Goal: Task Accomplishment & Management: Complete application form

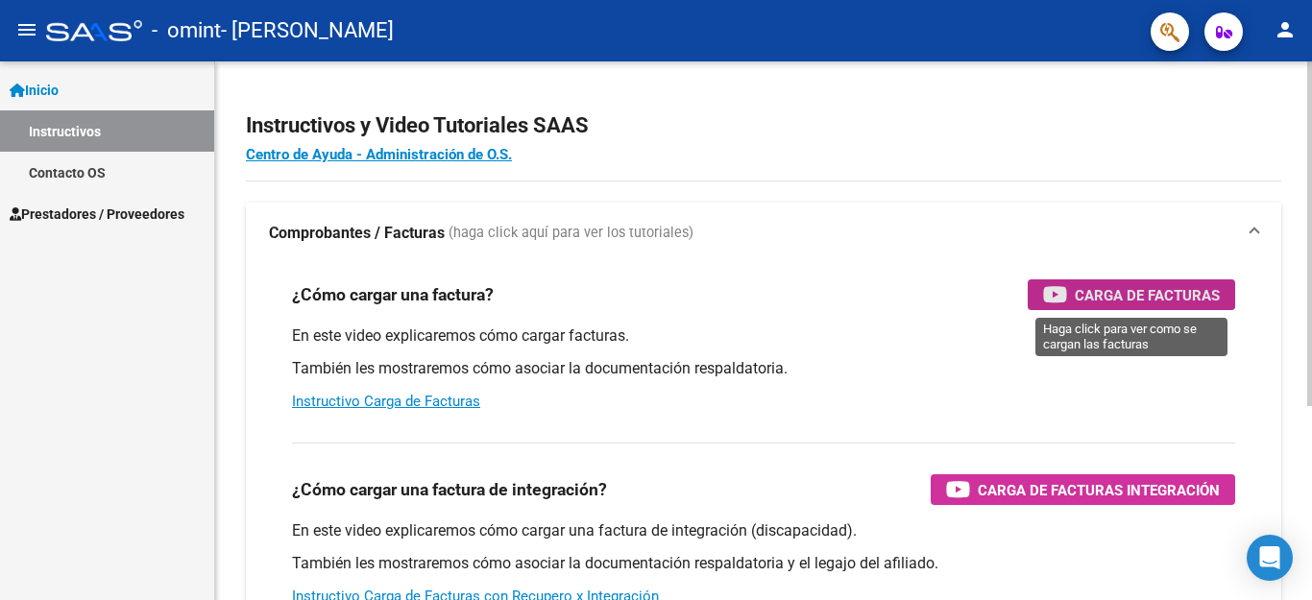
click at [1127, 294] on span "Carga de Facturas" at bounding box center [1147, 295] width 145 height 24
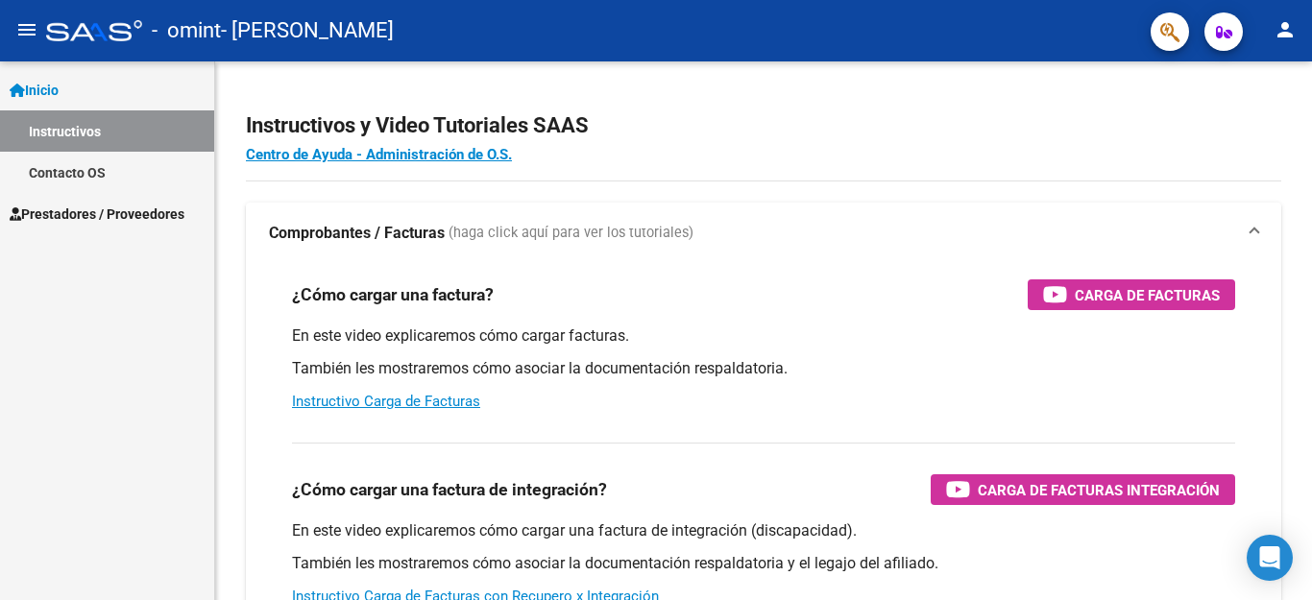
click at [73, 210] on span "Prestadores / Proveedores" at bounding box center [97, 214] width 175 height 21
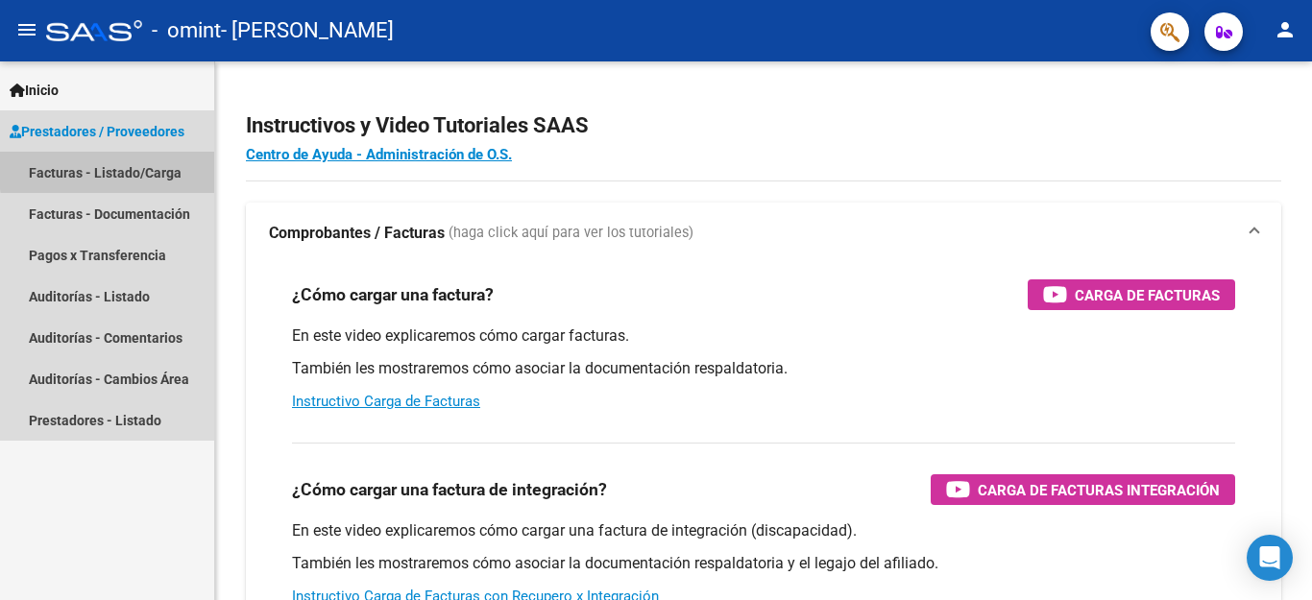
click at [140, 168] on link "Facturas - Listado/Carga" at bounding box center [107, 172] width 214 height 41
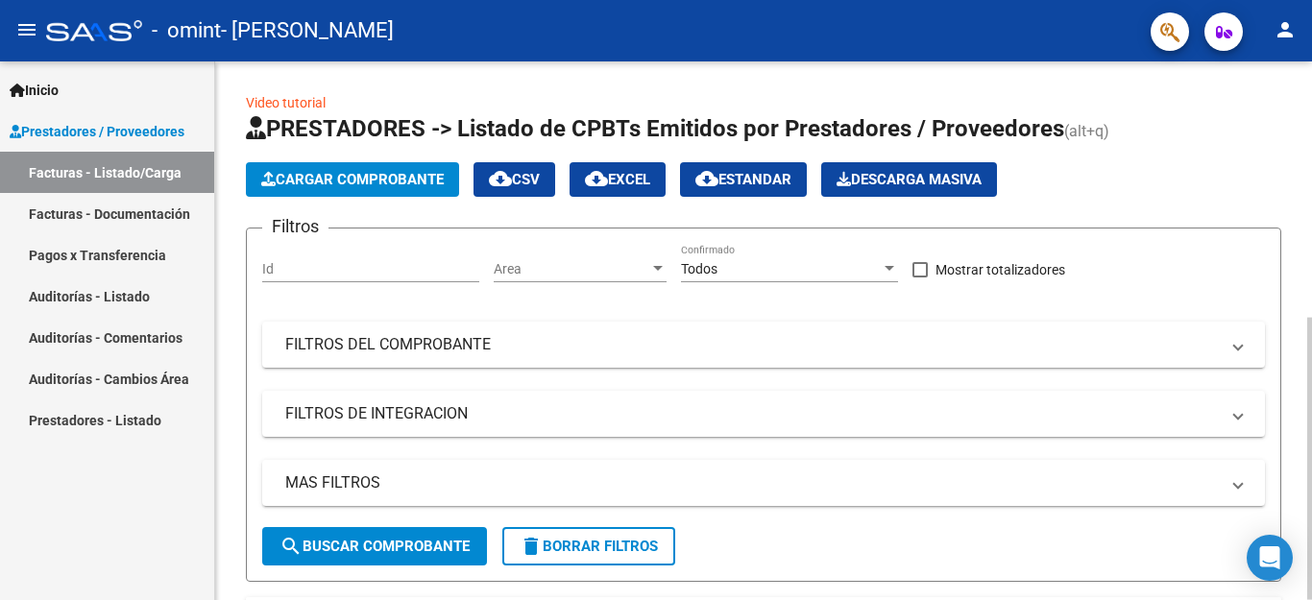
click at [404, 181] on span "Cargar Comprobante" at bounding box center [352, 179] width 182 height 17
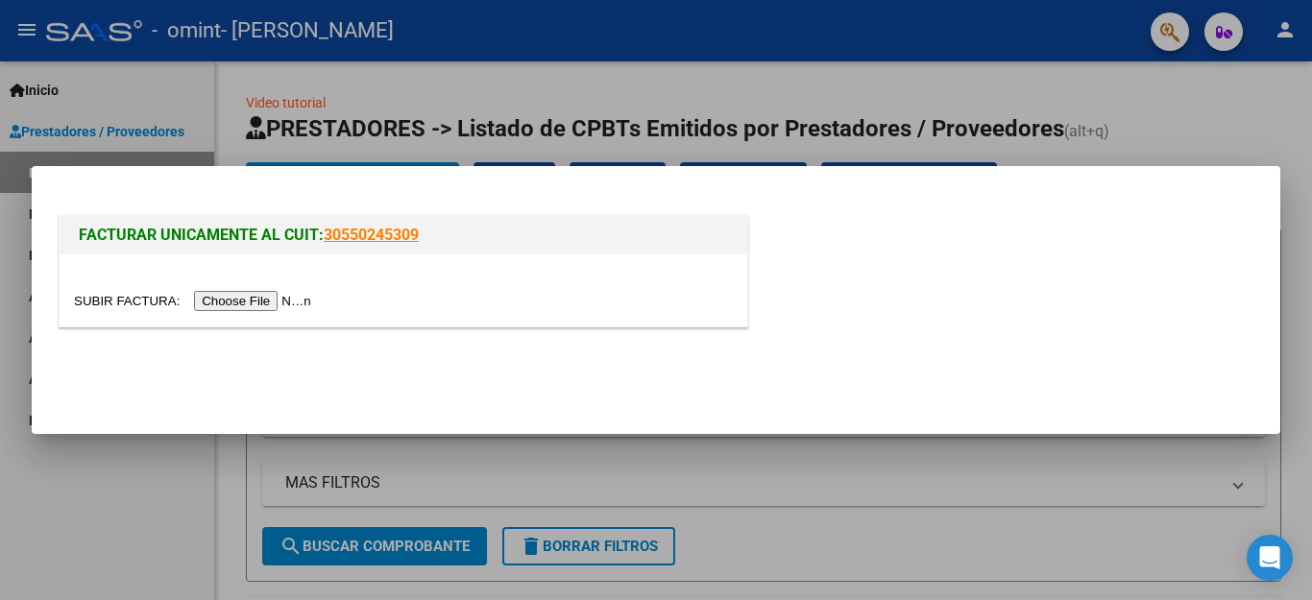
click at [222, 298] on input "file" at bounding box center [195, 301] width 243 height 20
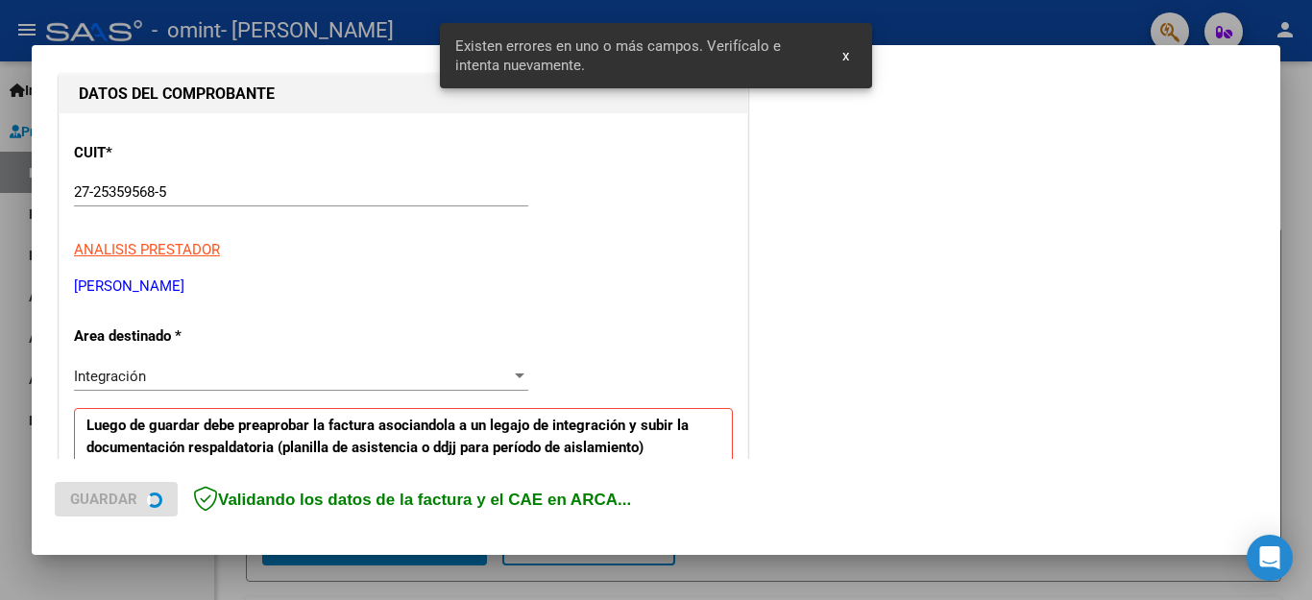
scroll to position [438, 0]
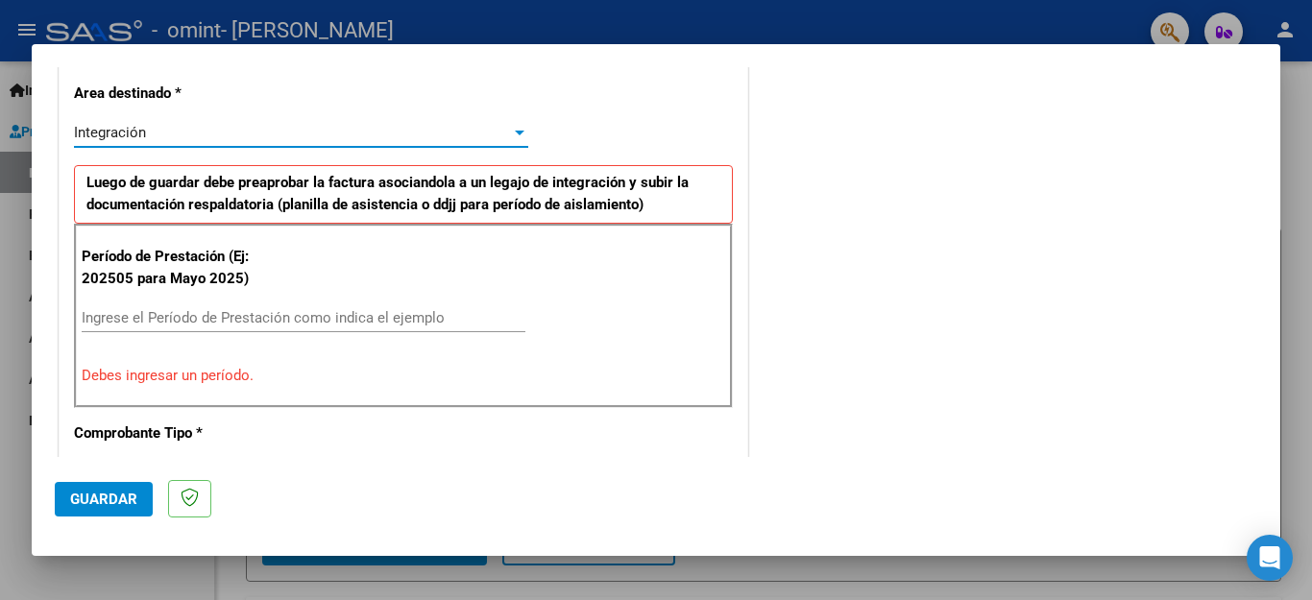
click at [499, 129] on div "Integración" at bounding box center [292, 132] width 437 height 17
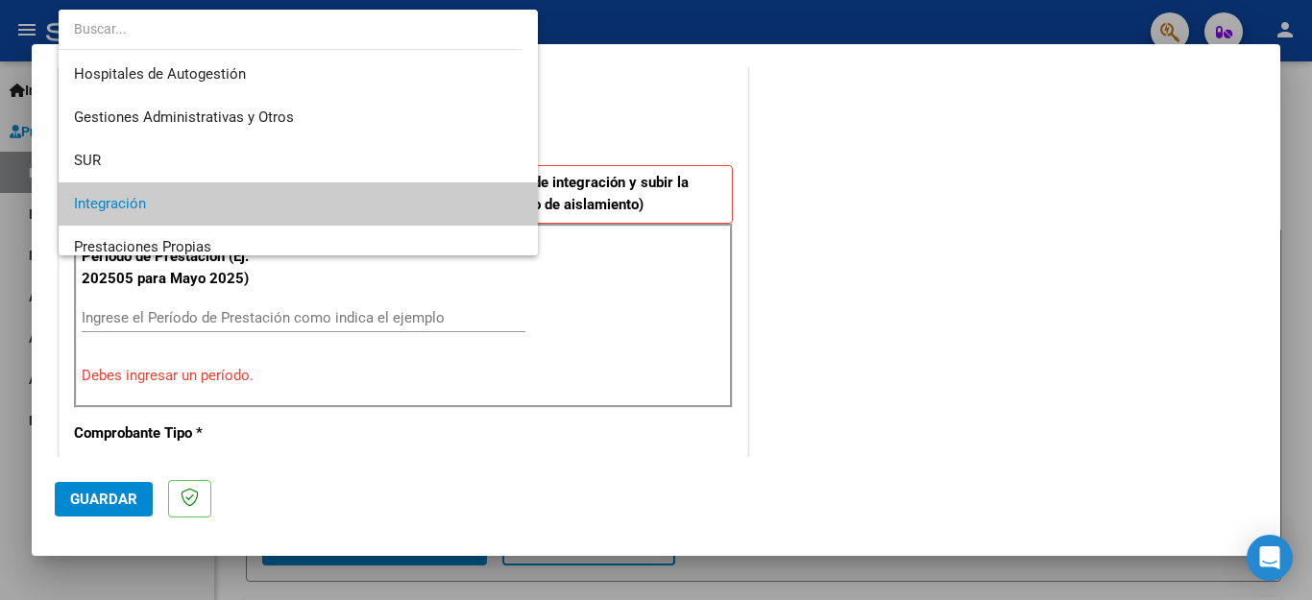
scroll to position [71, 0]
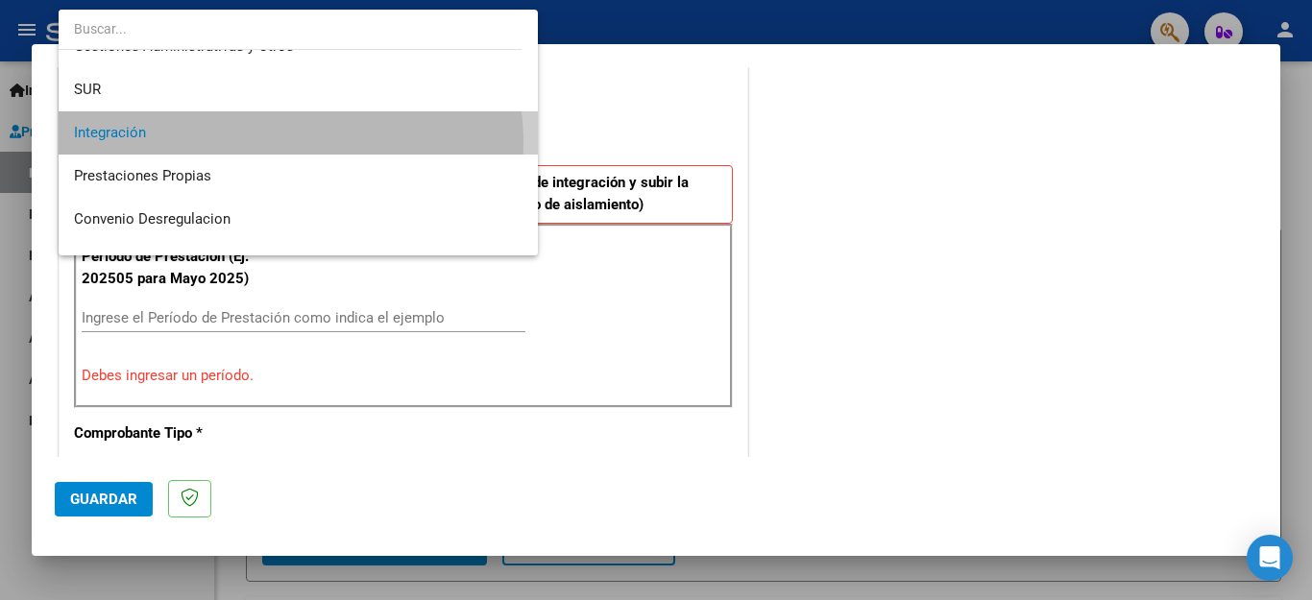
click at [264, 143] on span "Integración" at bounding box center [298, 132] width 448 height 43
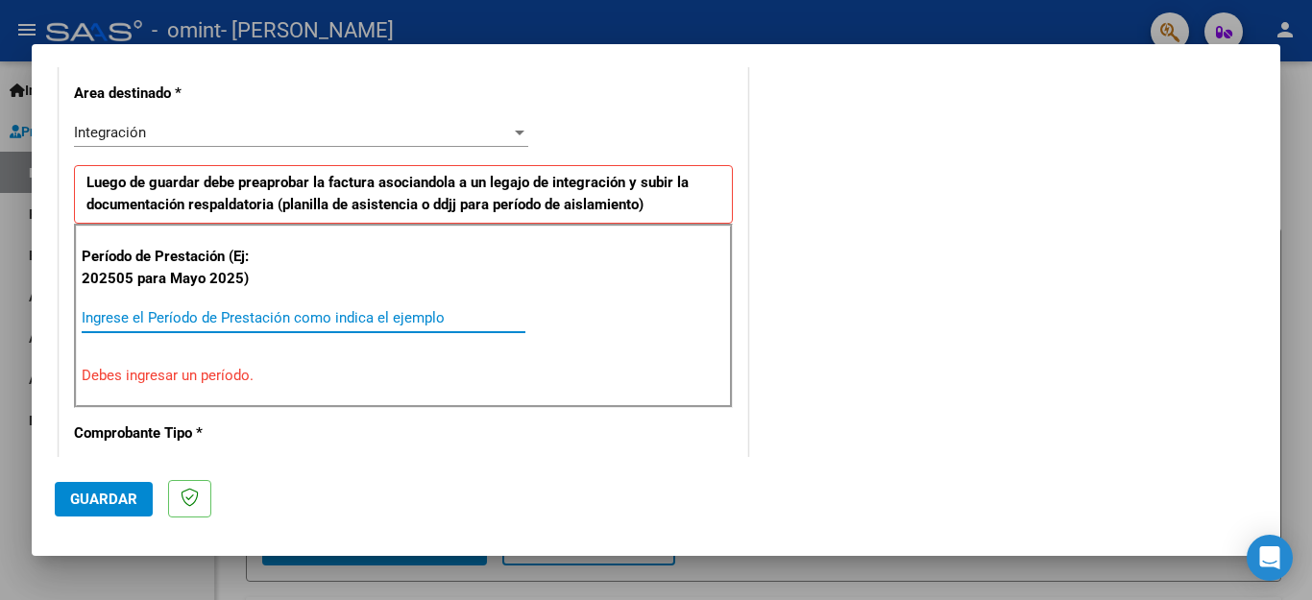
click at [211, 317] on input "Ingrese el Período de Prestación como indica el ejemplo" at bounding box center [304, 317] width 444 height 17
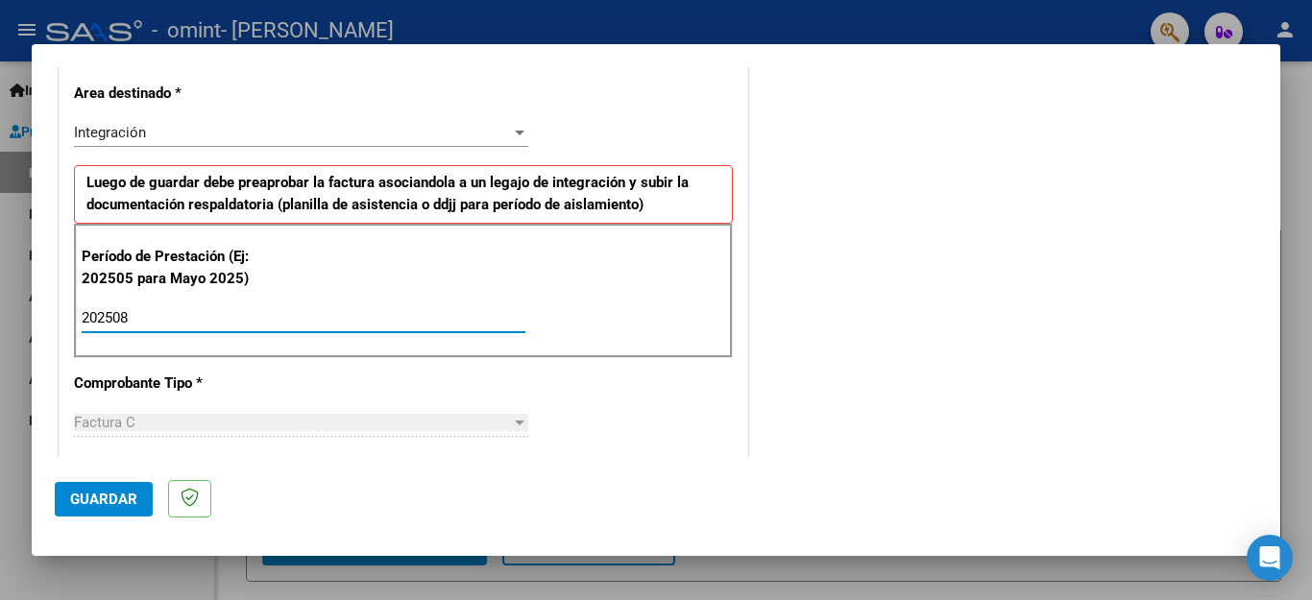
type input "202508"
click at [514, 425] on div at bounding box center [519, 422] width 17 height 15
click at [504, 423] on div "Factura C" at bounding box center [301, 422] width 454 height 17
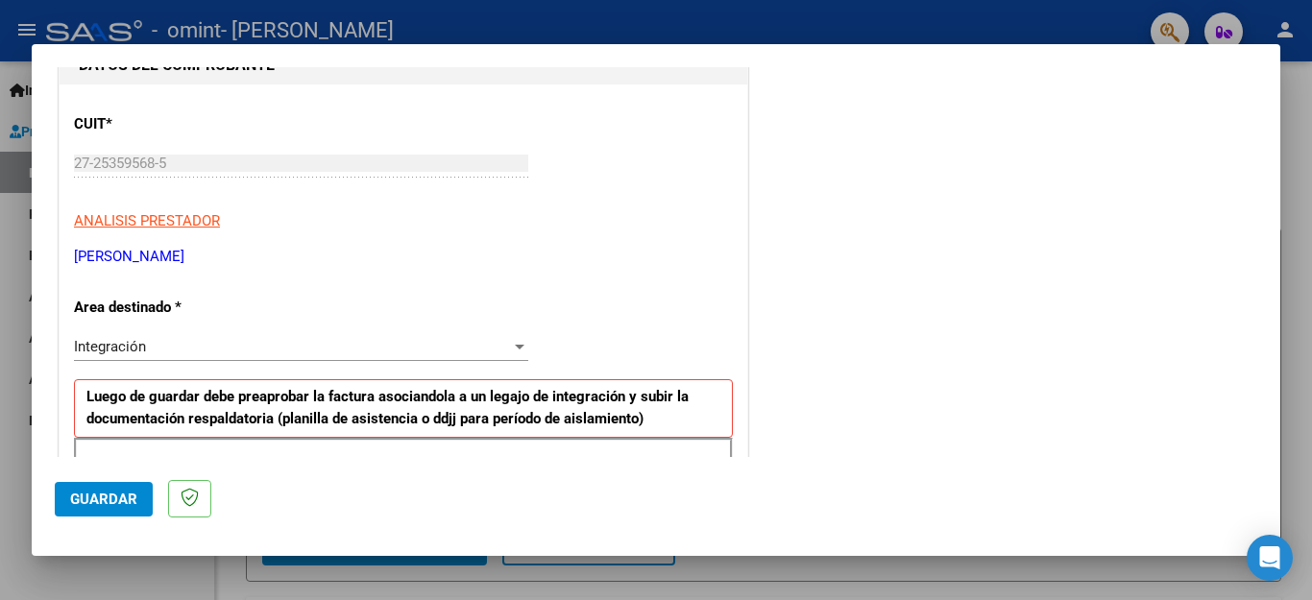
scroll to position [139, 0]
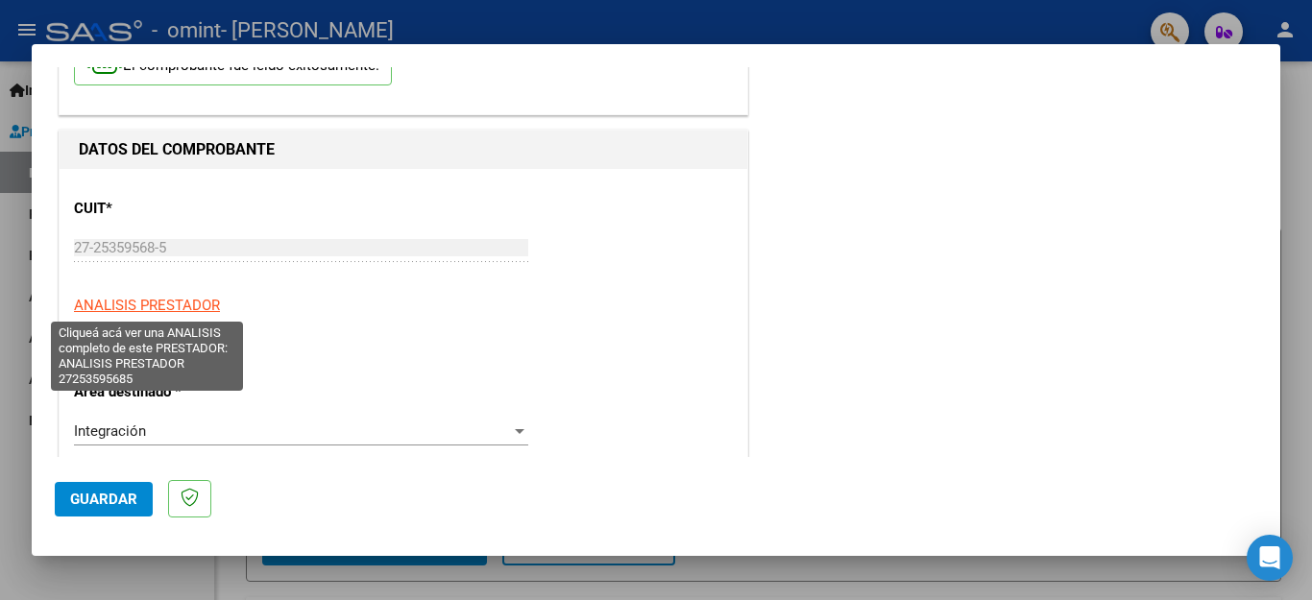
click at [189, 303] on span "ANALISIS PRESTADOR" at bounding box center [147, 305] width 146 height 17
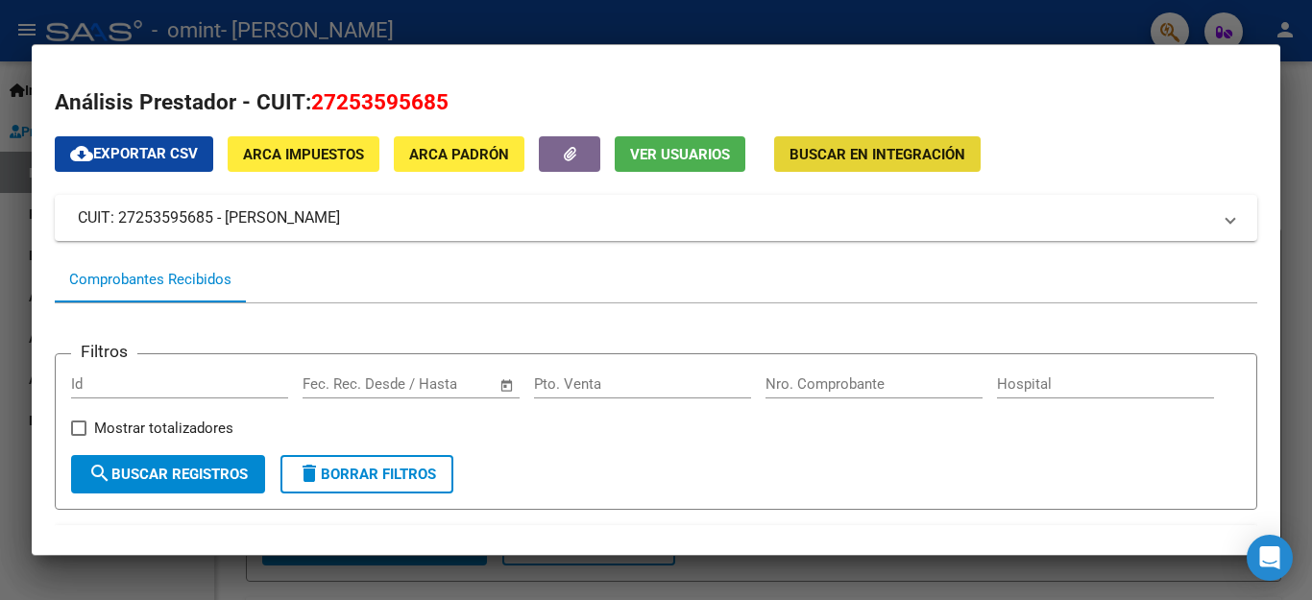
click at [842, 151] on span "Buscar en Integración" at bounding box center [877, 154] width 176 height 17
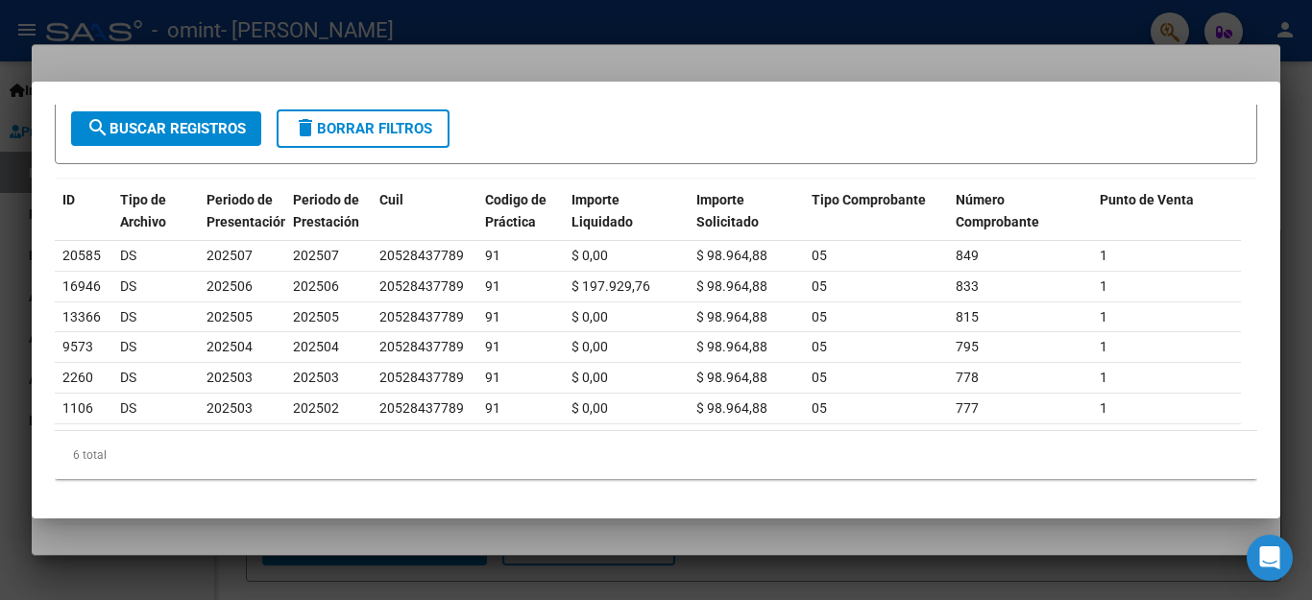
scroll to position [0, 0]
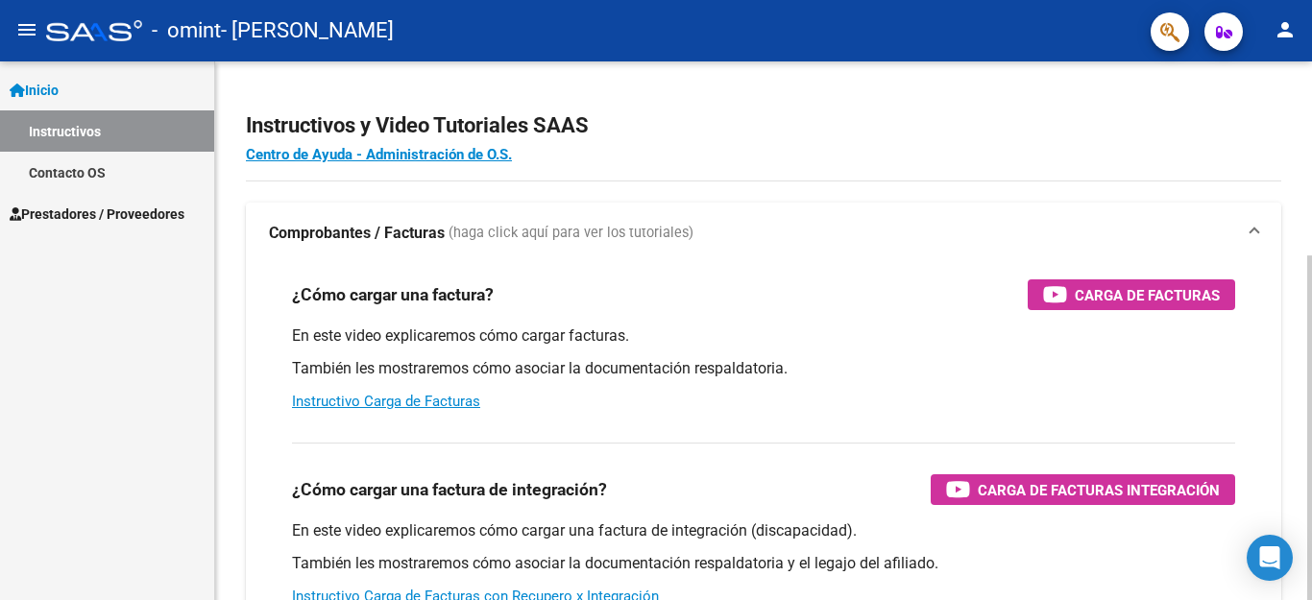
click at [1308, 255] on div at bounding box center [1309, 427] width 5 height 345
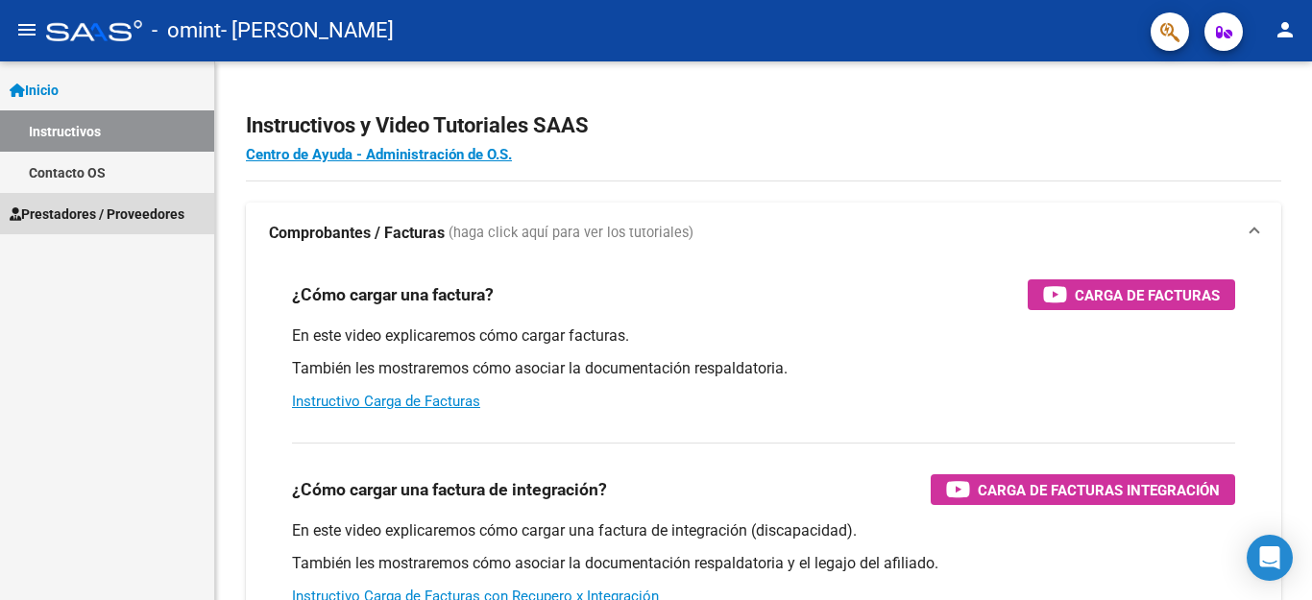
click at [93, 214] on span "Prestadores / Proveedores" at bounding box center [97, 214] width 175 height 21
click at [124, 205] on span "Prestadores / Proveedores" at bounding box center [97, 214] width 175 height 21
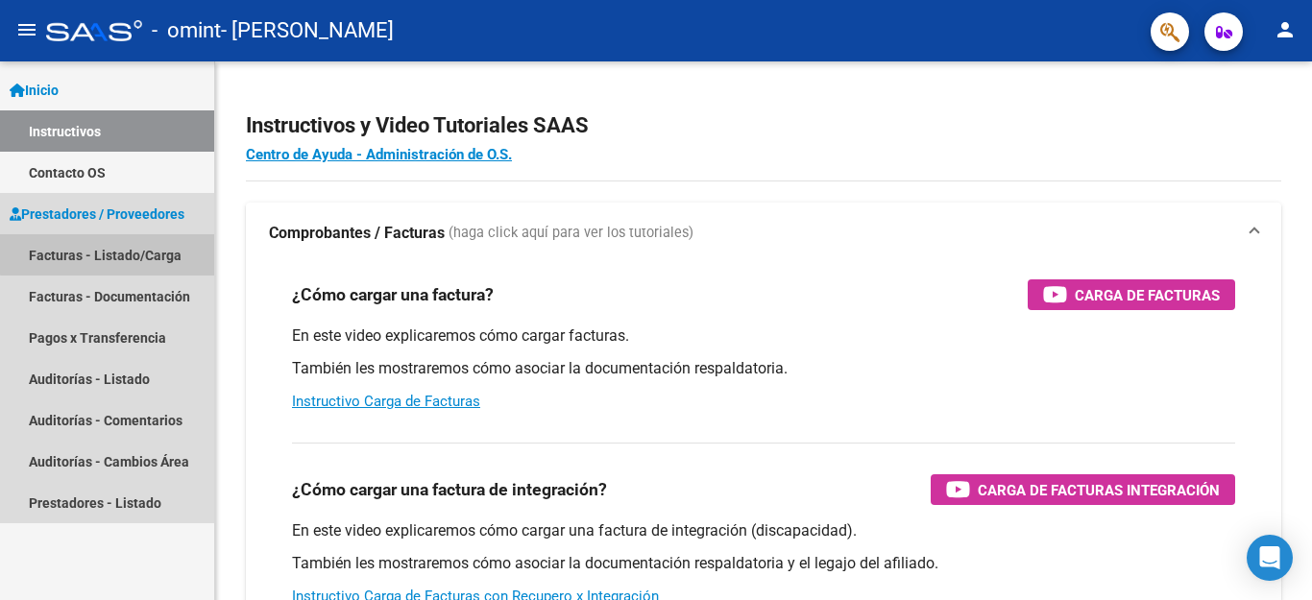
click at [133, 253] on link "Facturas - Listado/Carga" at bounding box center [107, 254] width 214 height 41
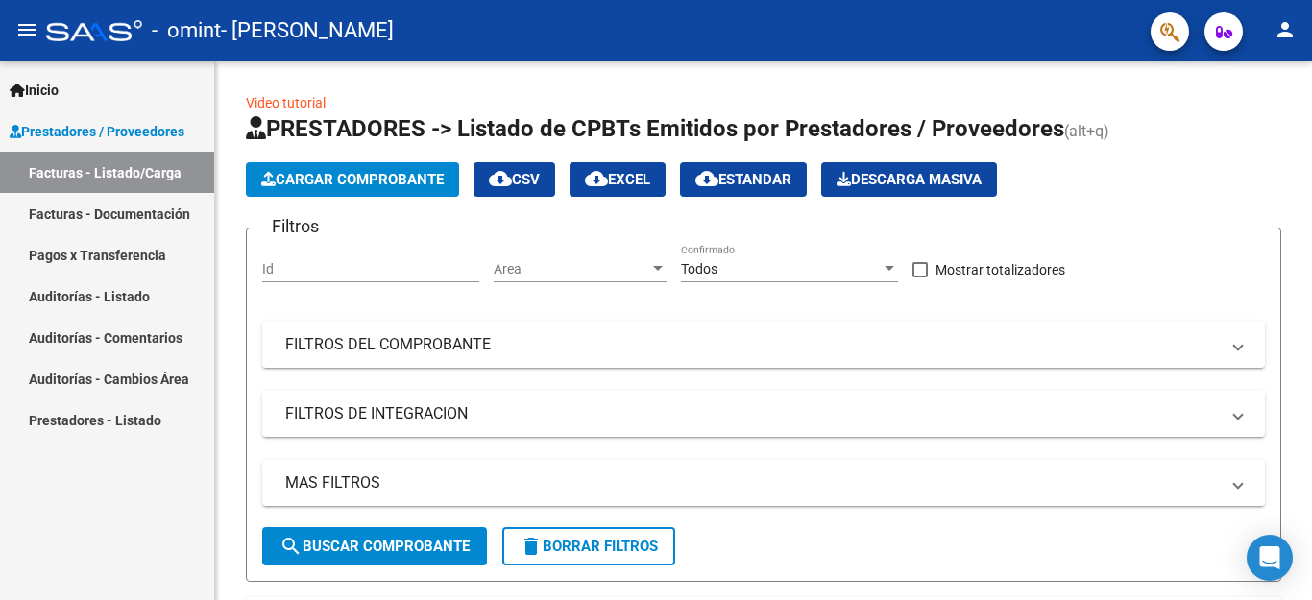
click at [142, 215] on link "Facturas - Documentación" at bounding box center [107, 213] width 214 height 41
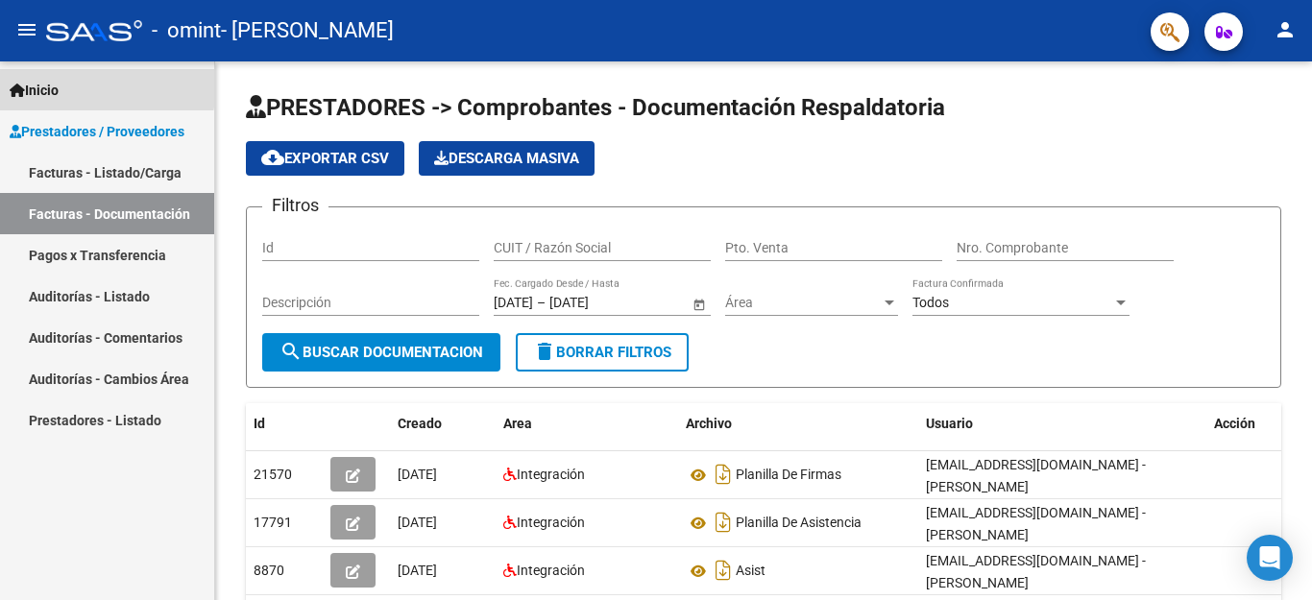
click at [54, 84] on span "Inicio" at bounding box center [34, 90] width 49 height 21
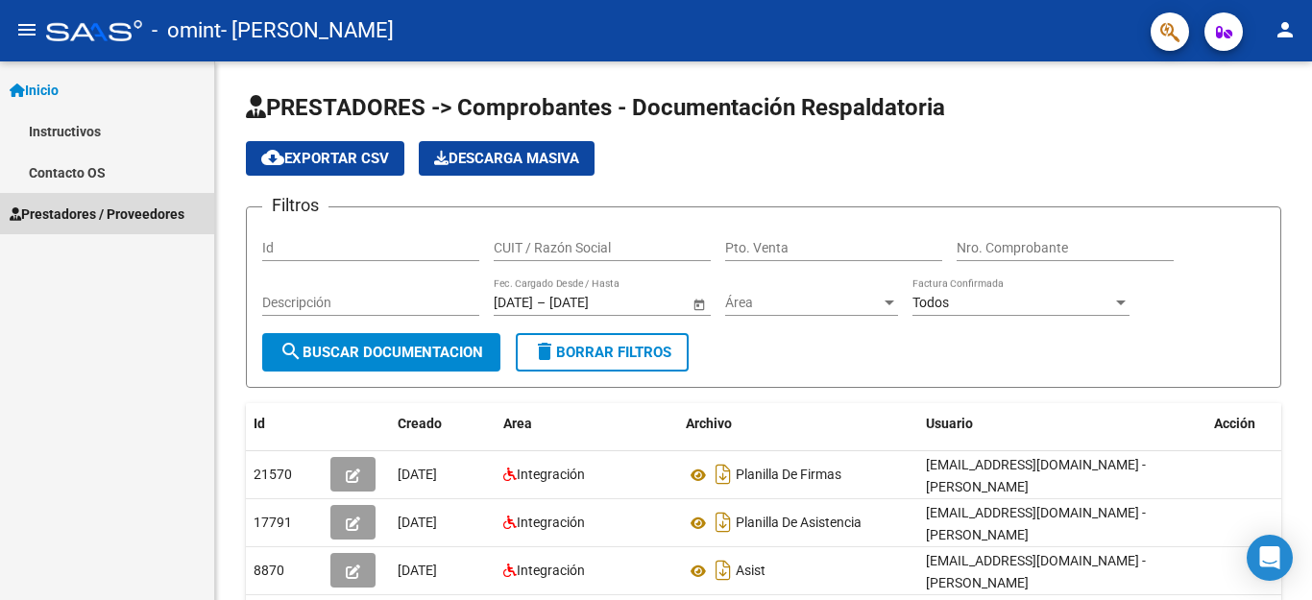
click at [91, 213] on span "Prestadores / Proveedores" at bounding box center [97, 214] width 175 height 21
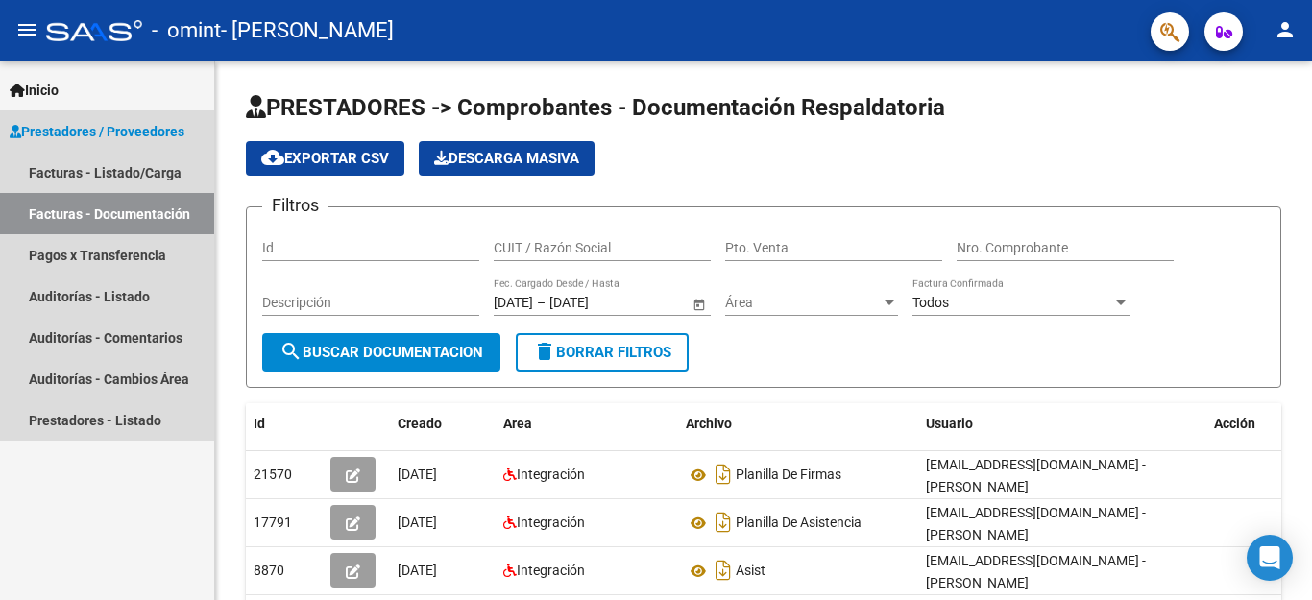
click at [77, 213] on link "Facturas - Documentación" at bounding box center [107, 213] width 214 height 41
click at [101, 167] on link "Facturas - Listado/Carga" at bounding box center [107, 172] width 214 height 41
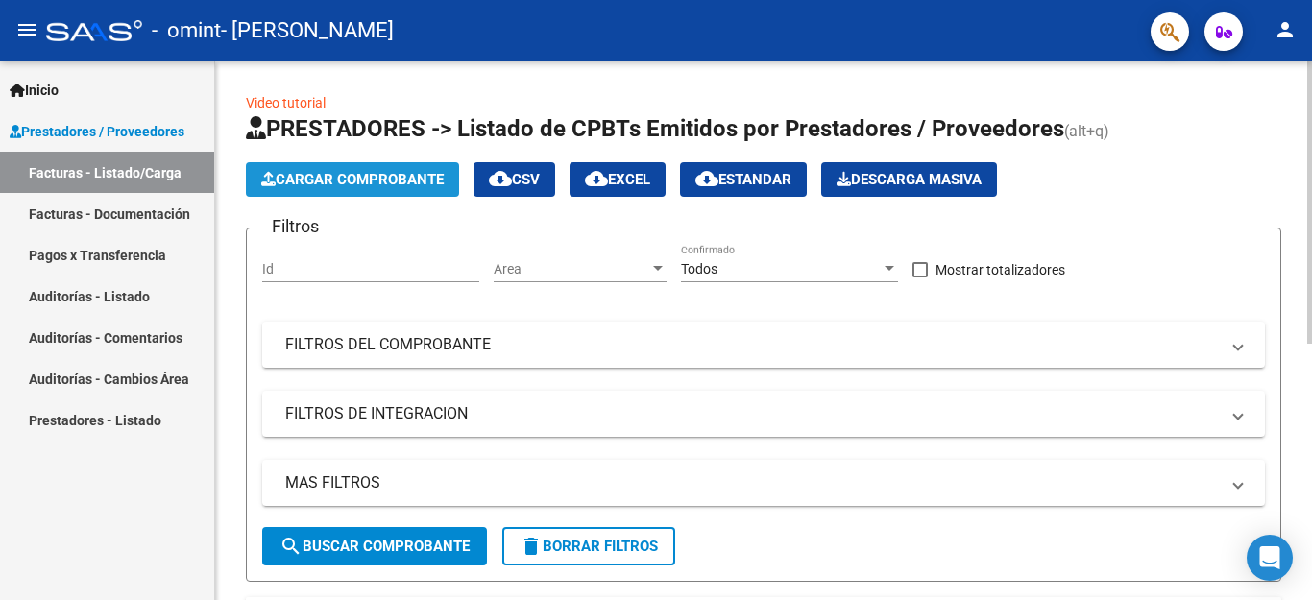
click at [337, 187] on span "Cargar Comprobante" at bounding box center [352, 179] width 182 height 17
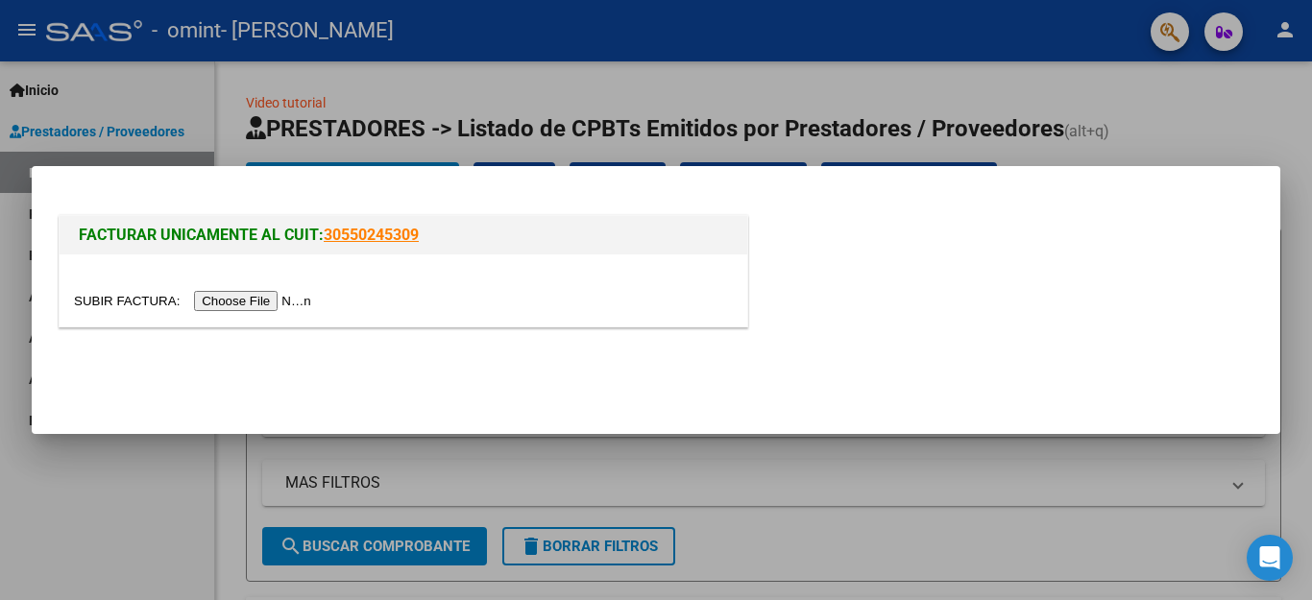
click at [247, 294] on input "file" at bounding box center [195, 301] width 243 height 20
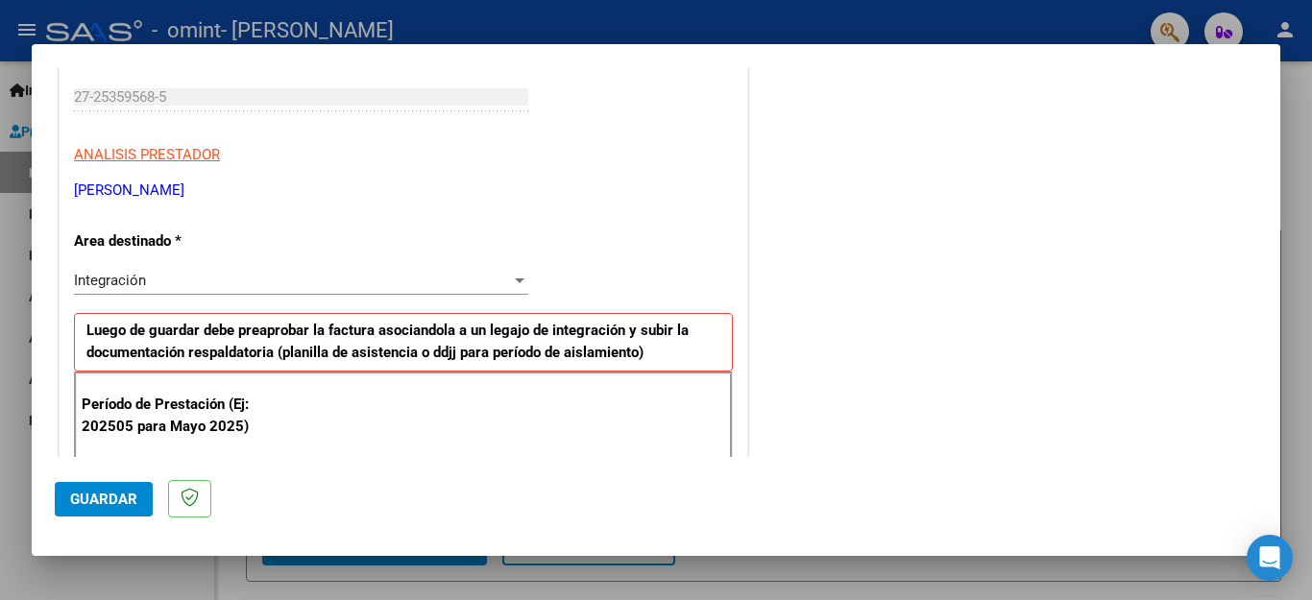
scroll to position [296, 0]
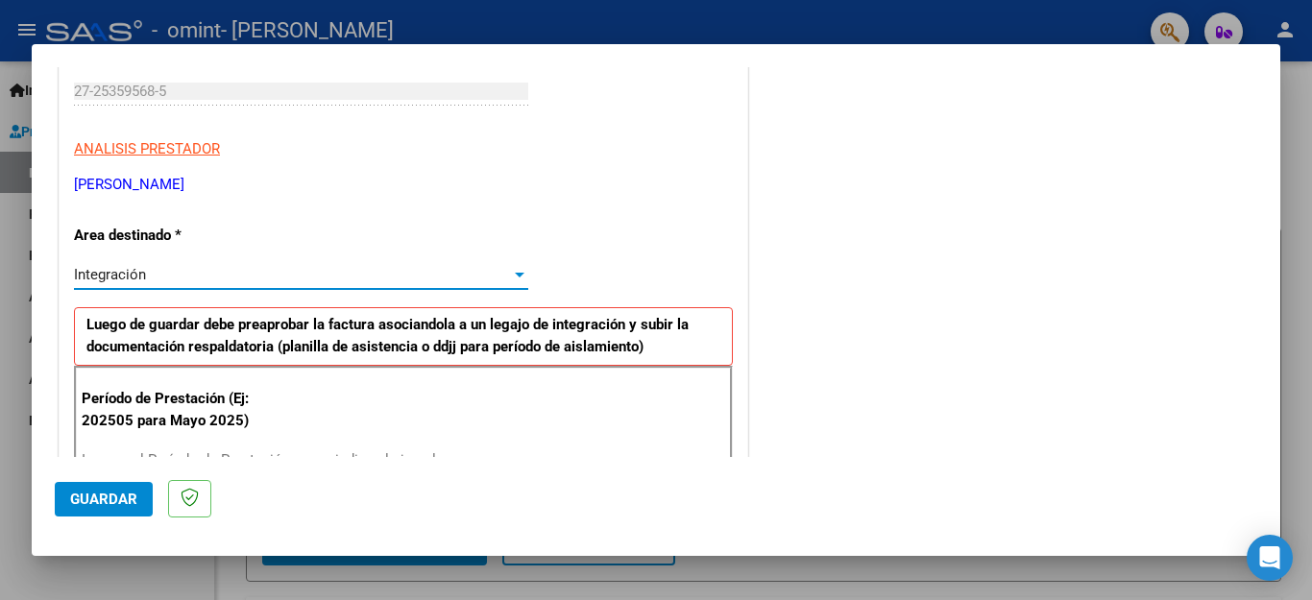
click at [515, 274] on div at bounding box center [520, 275] width 10 height 5
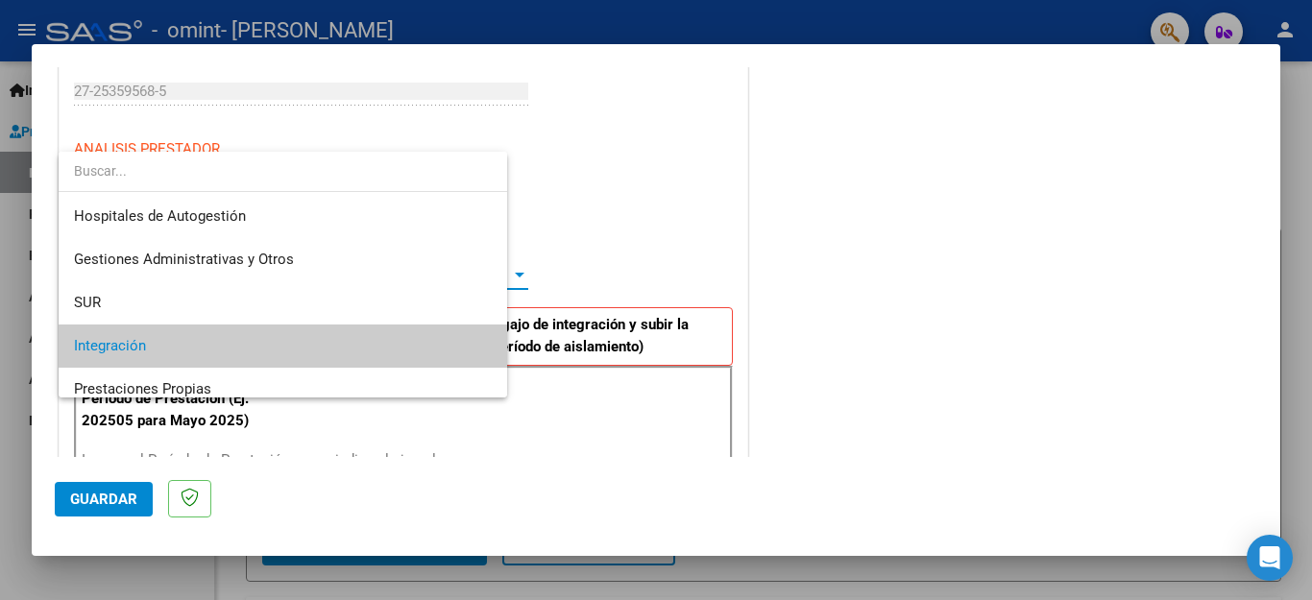
scroll to position [71, 0]
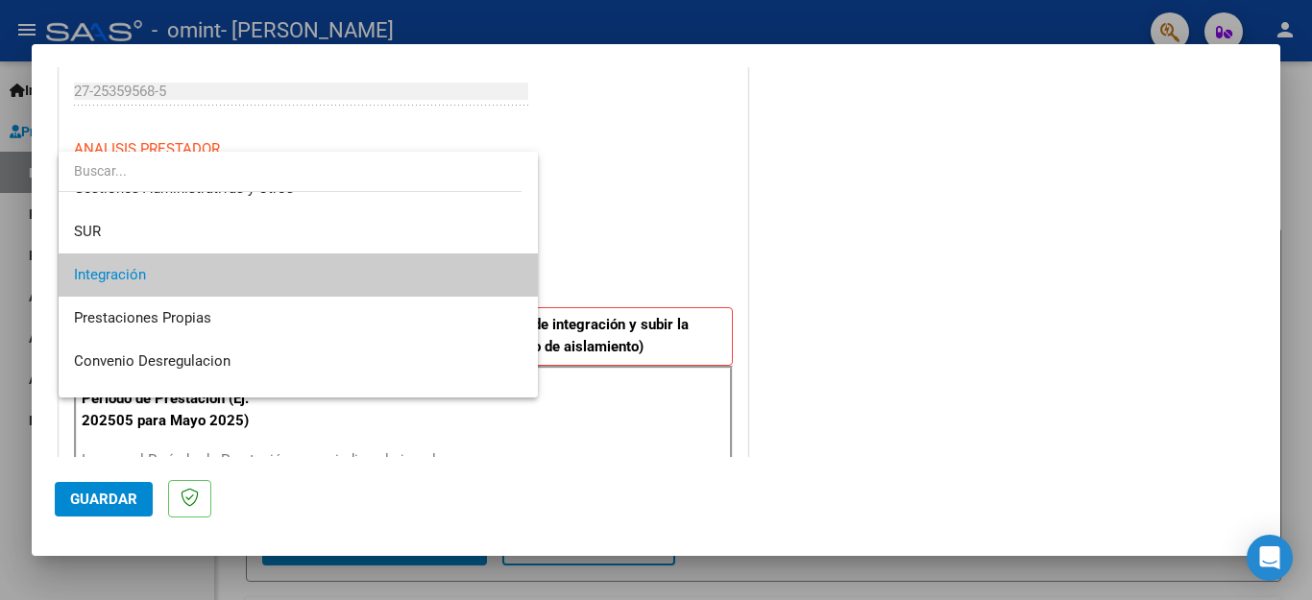
click at [261, 281] on span "Integración" at bounding box center [298, 275] width 448 height 43
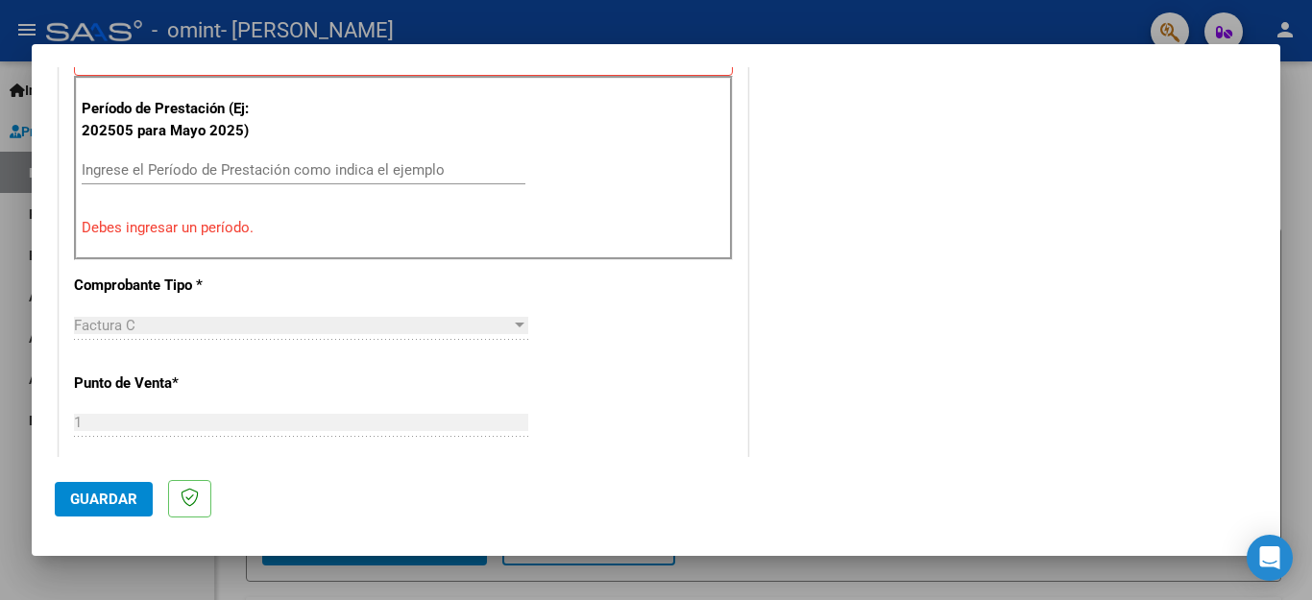
scroll to position [594, 0]
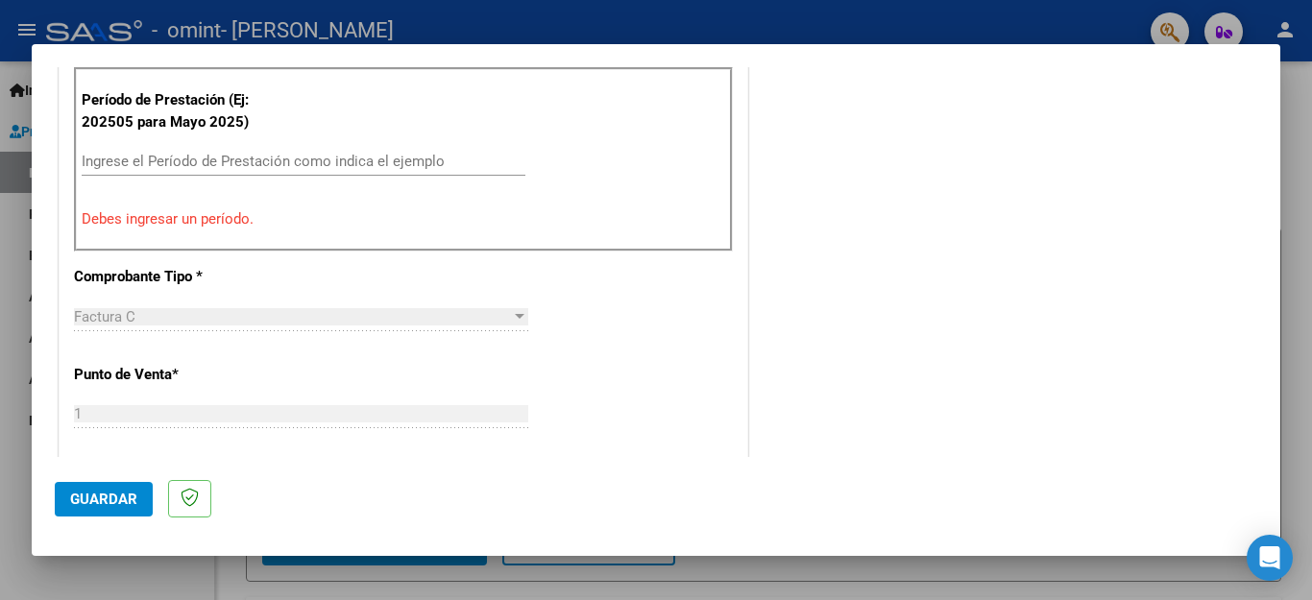
click at [253, 153] on input "Ingrese el Período de Prestación como indica el ejemplo" at bounding box center [304, 161] width 444 height 17
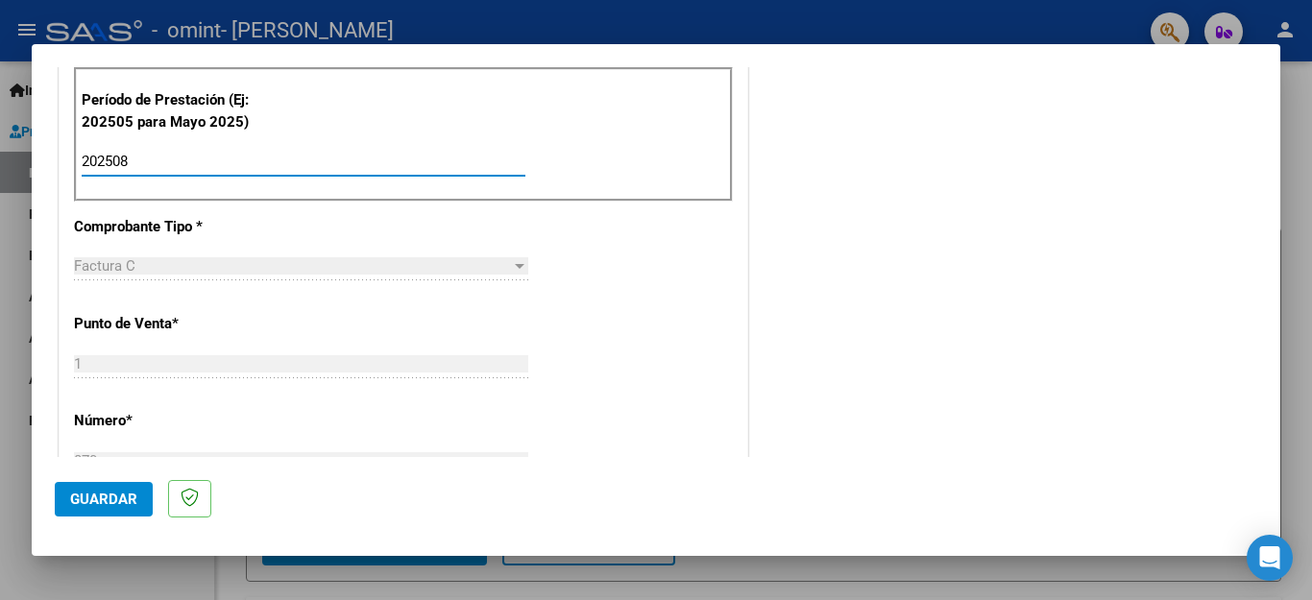
type input "202508"
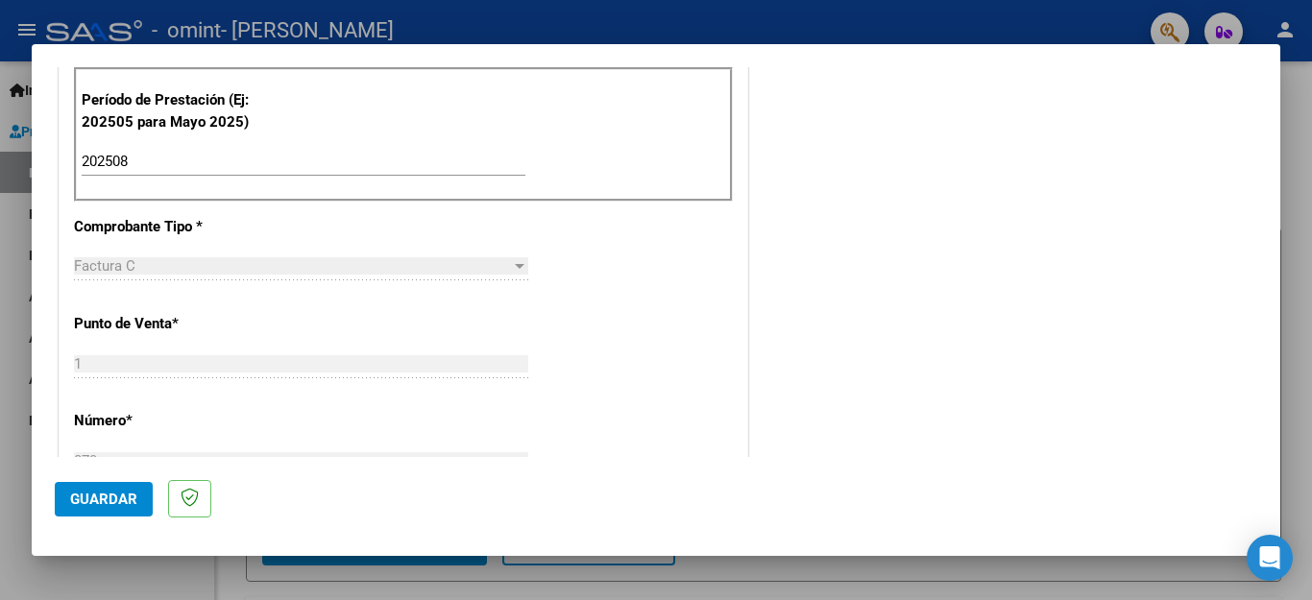
click at [515, 266] on div at bounding box center [520, 266] width 10 height 5
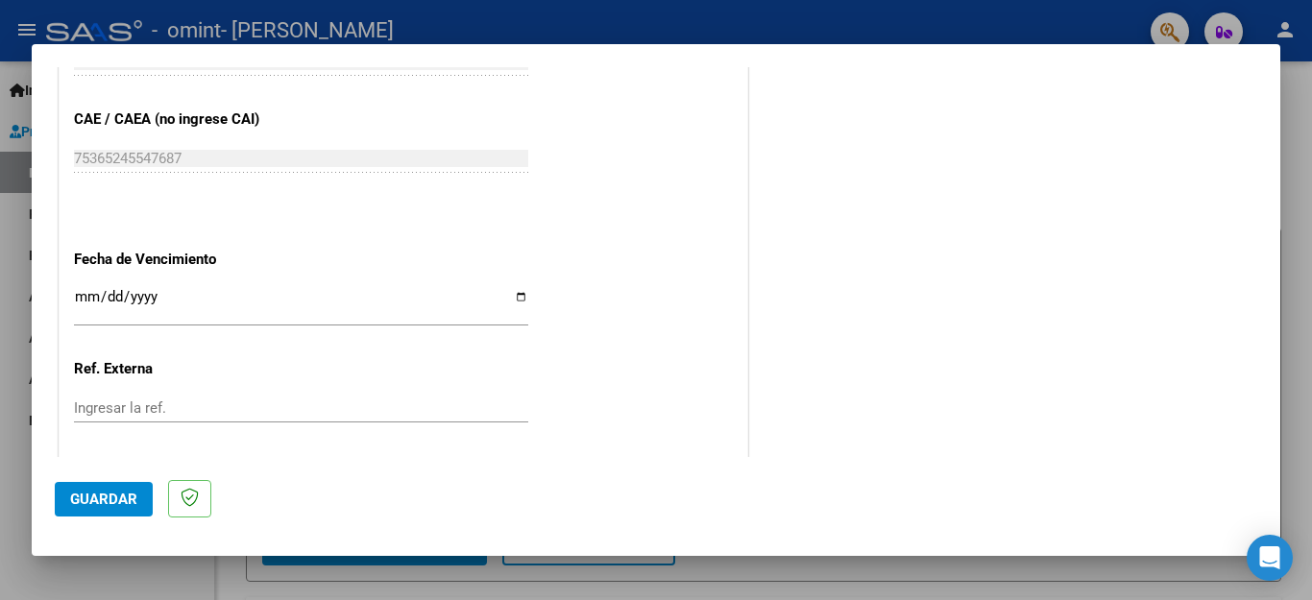
scroll to position [1209, 0]
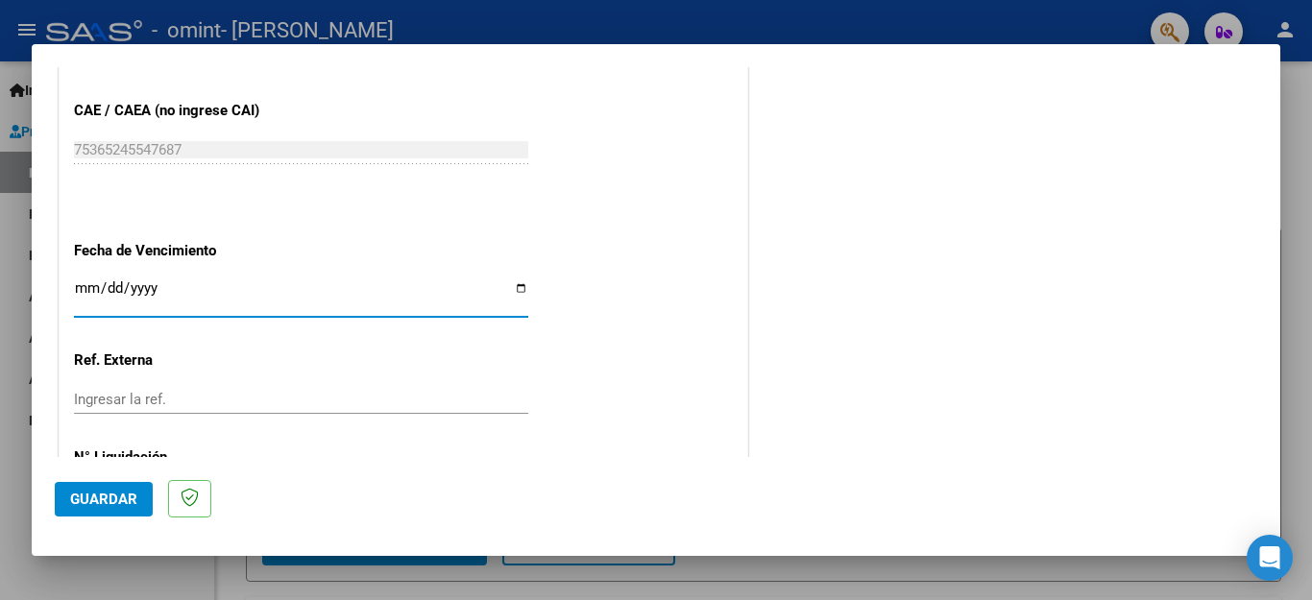
click at [513, 280] on input "Ingresar la fecha" at bounding box center [301, 295] width 454 height 31
type input "2025-09-17"
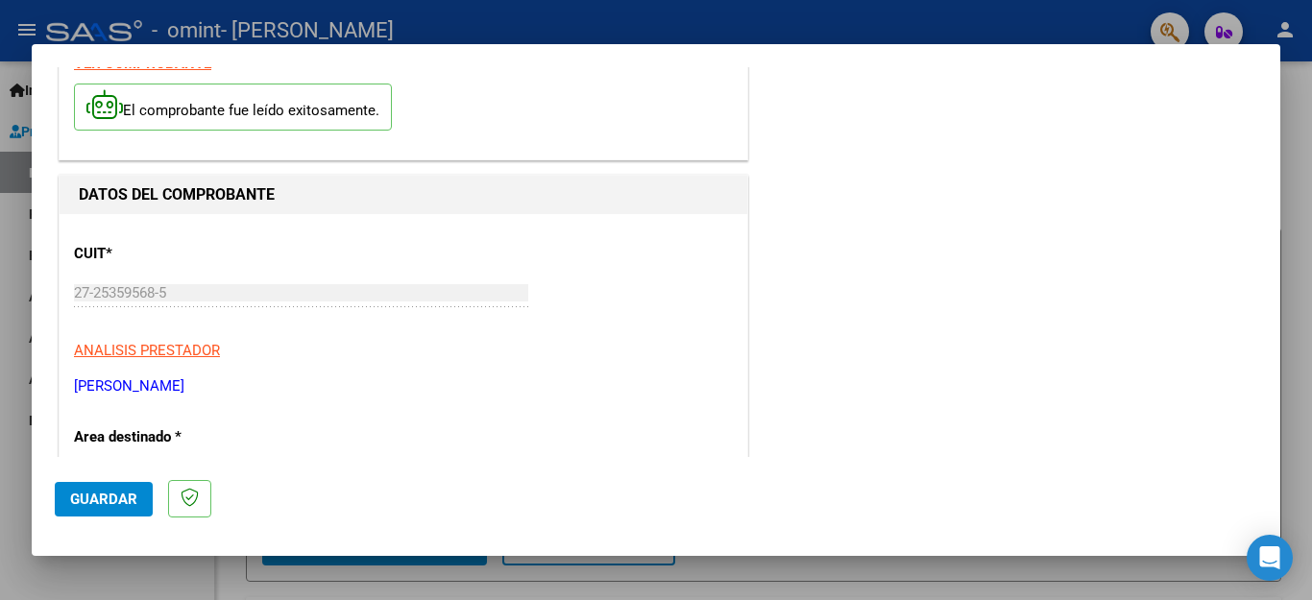
scroll to position [0, 0]
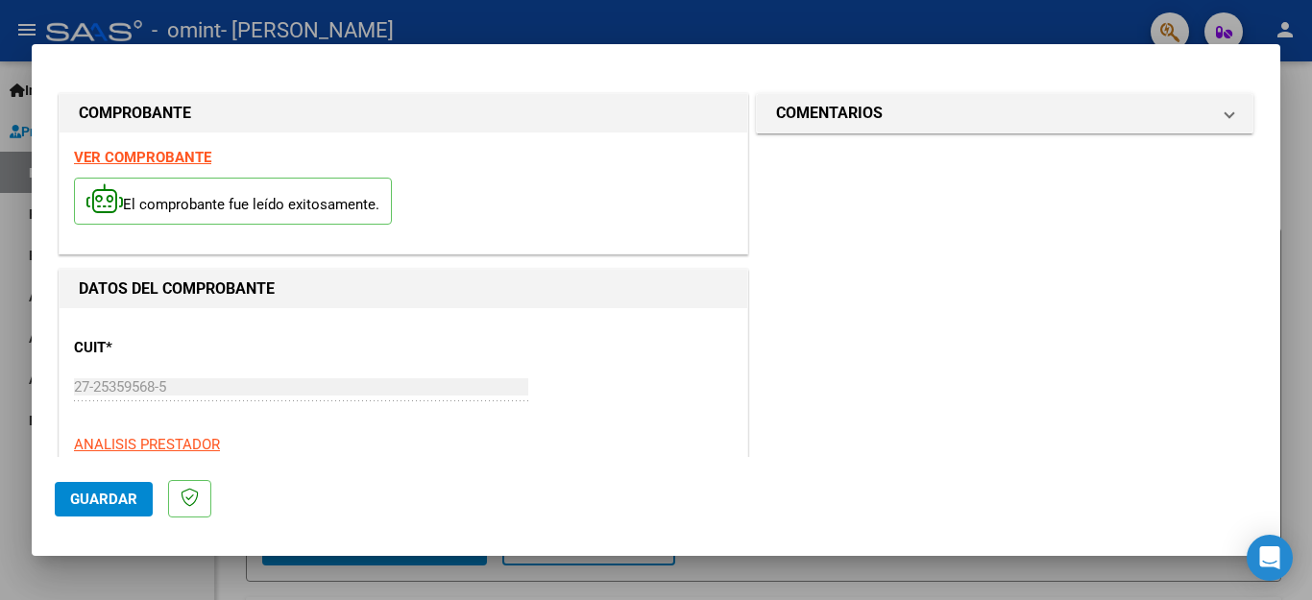
click at [124, 149] on strong "VER COMPROBANTE" at bounding box center [142, 157] width 137 height 17
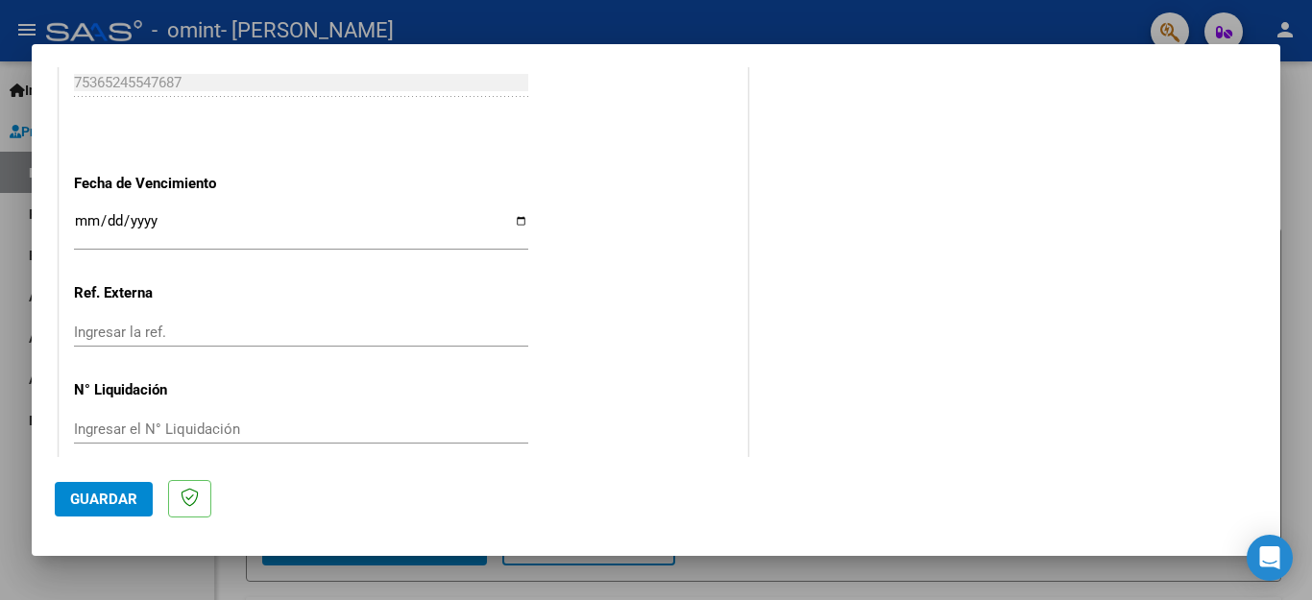
scroll to position [1276, 0]
click at [111, 499] on span "Guardar" at bounding box center [103, 499] width 67 height 17
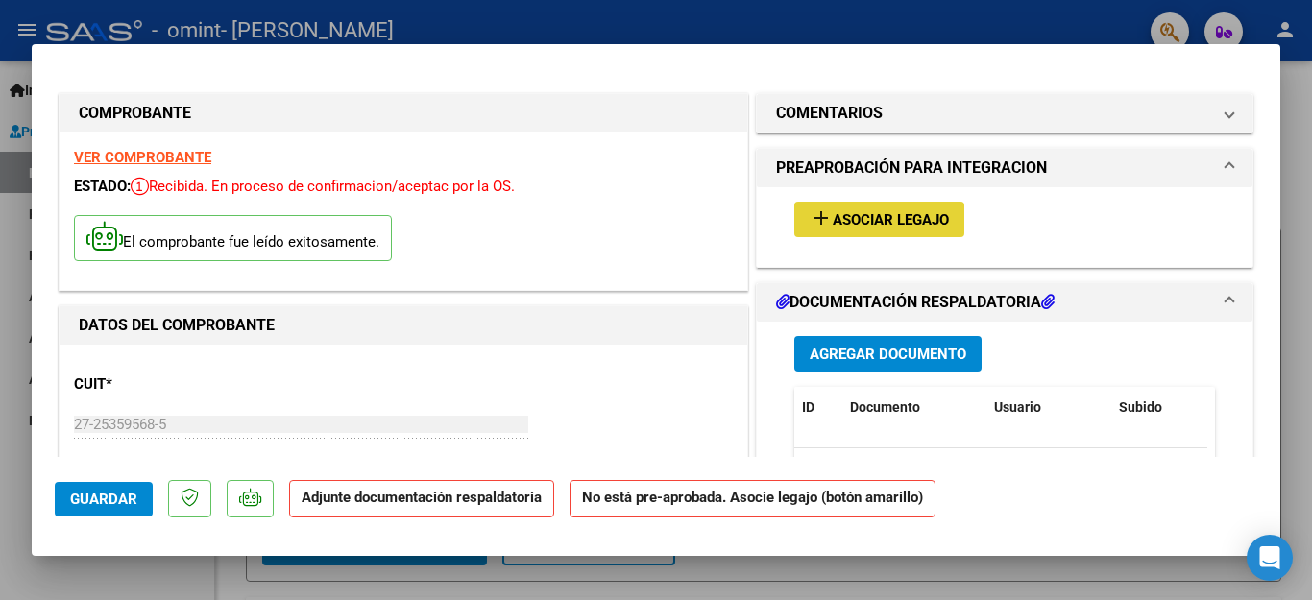
click at [836, 220] on span "Asociar Legajo" at bounding box center [891, 219] width 116 height 17
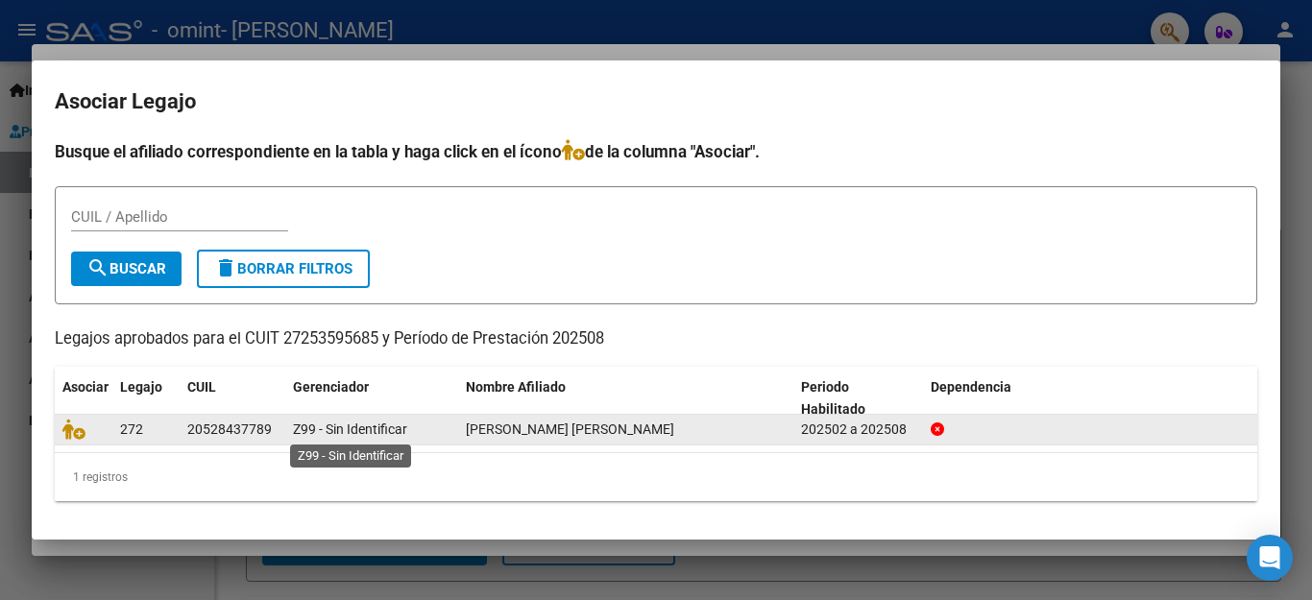
click at [405, 427] on span "Z99 - Sin Identificar" at bounding box center [350, 429] width 114 height 15
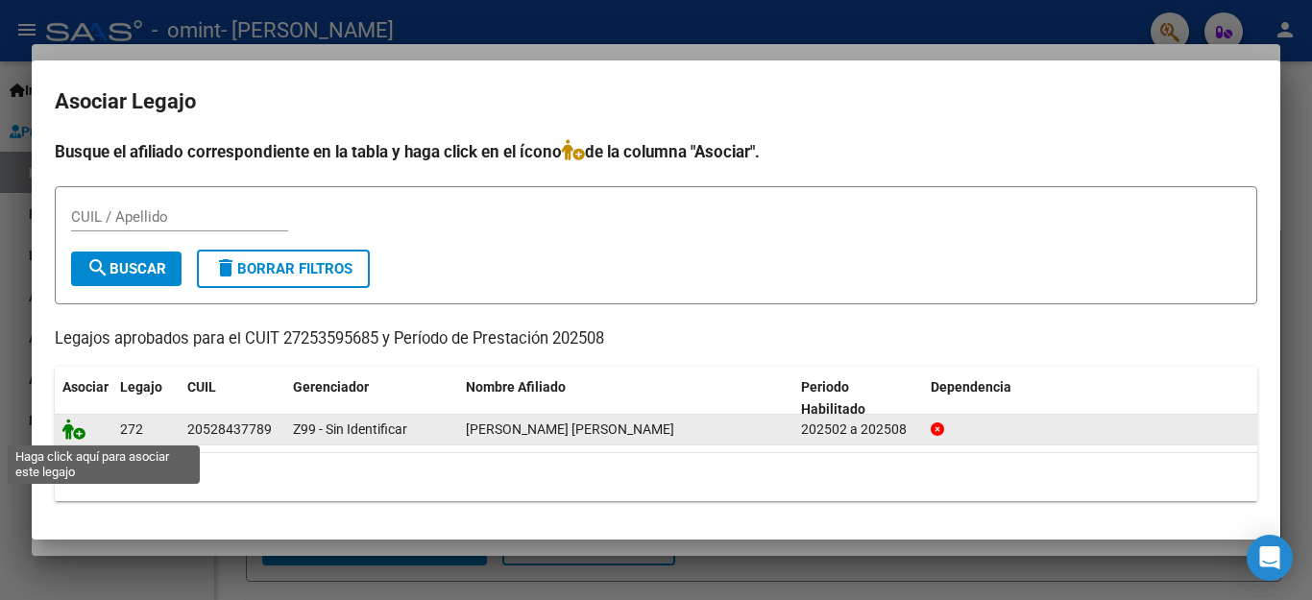
click at [69, 431] on icon at bounding box center [73, 429] width 23 height 21
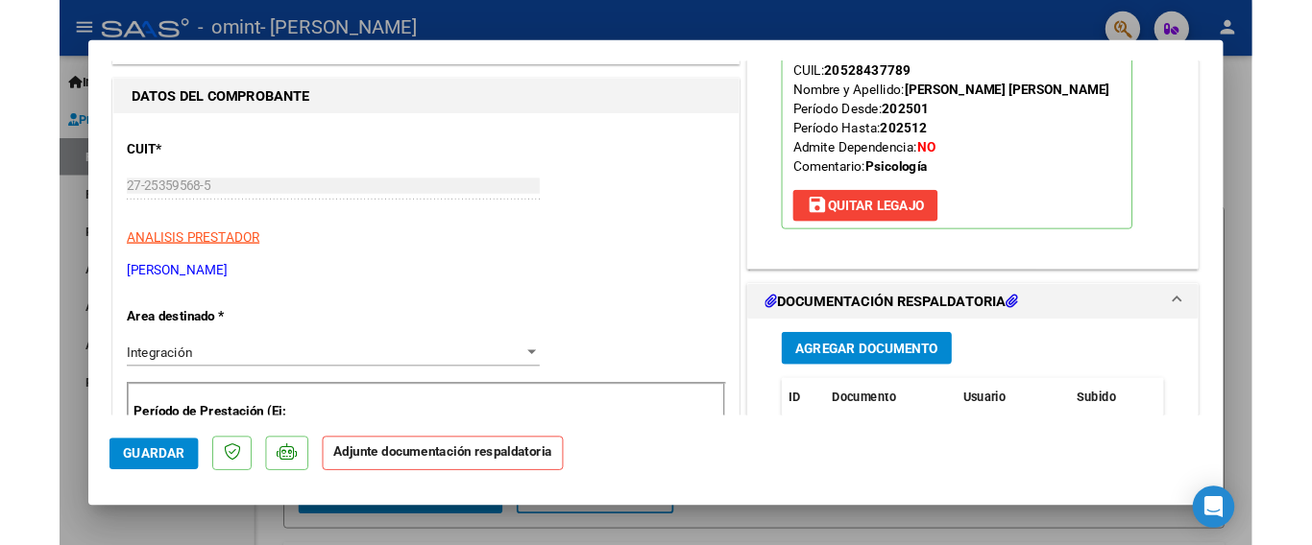
scroll to position [274, 0]
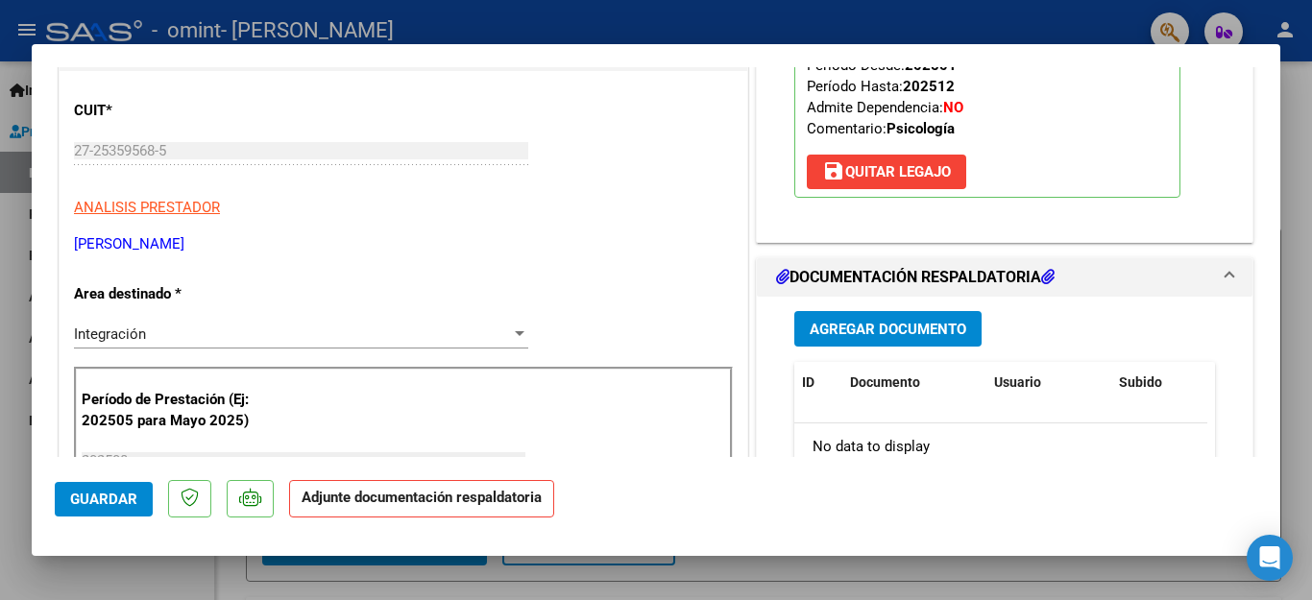
click at [842, 327] on span "Agregar Documento" at bounding box center [888, 329] width 157 height 17
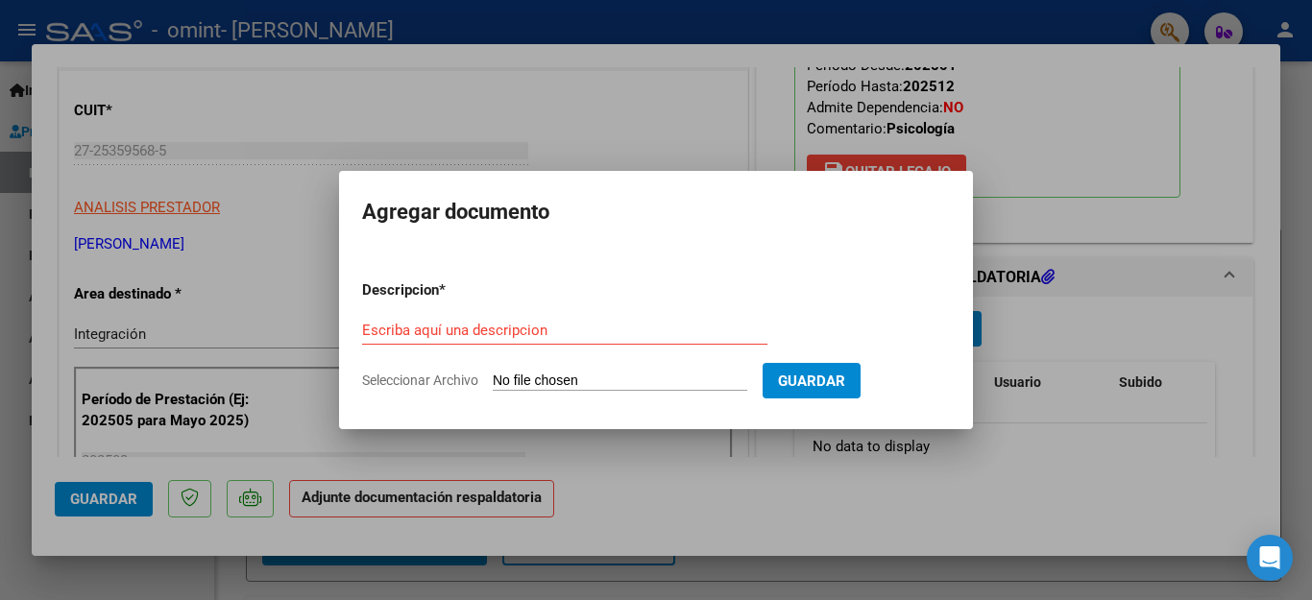
click at [537, 380] on input "Seleccionar Archivo" at bounding box center [620, 382] width 255 height 18
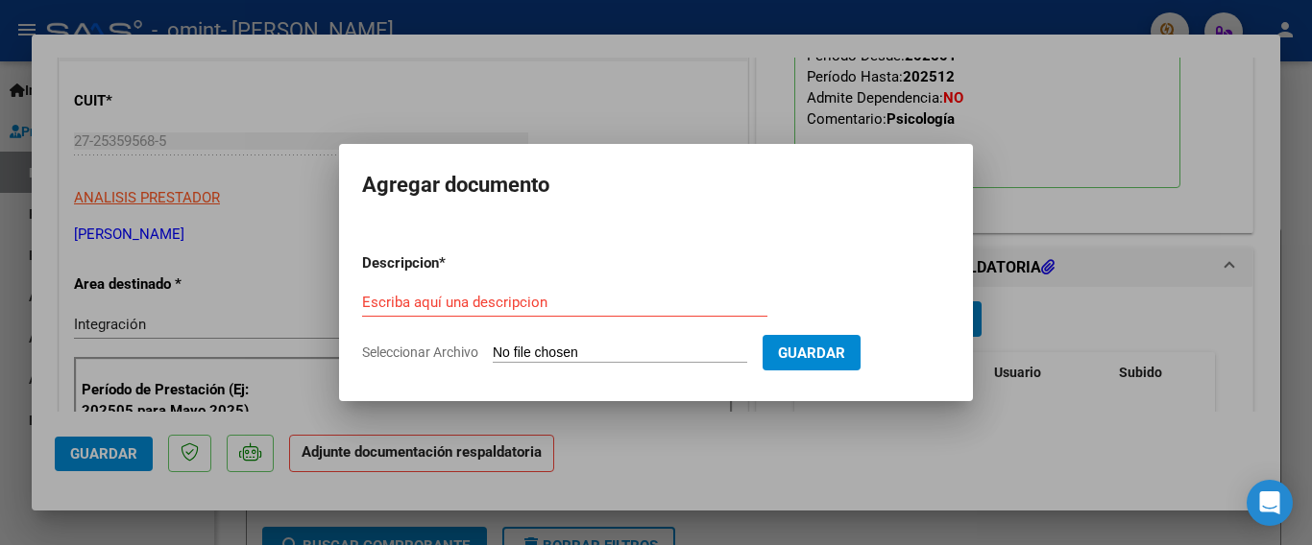
click at [581, 353] on input "Seleccionar Archivo" at bounding box center [620, 354] width 255 height 18
type input "C:\fakepath\eitanagosto25.pdf"
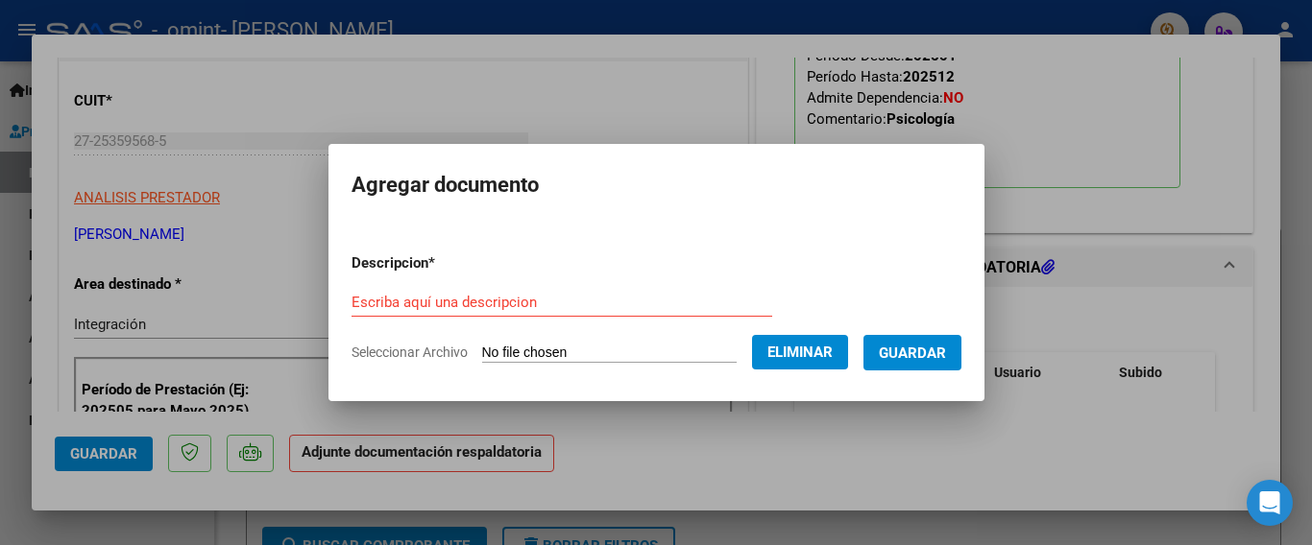
click at [506, 297] on input "Escriba aquí una descripcion" at bounding box center [562, 302] width 421 height 17
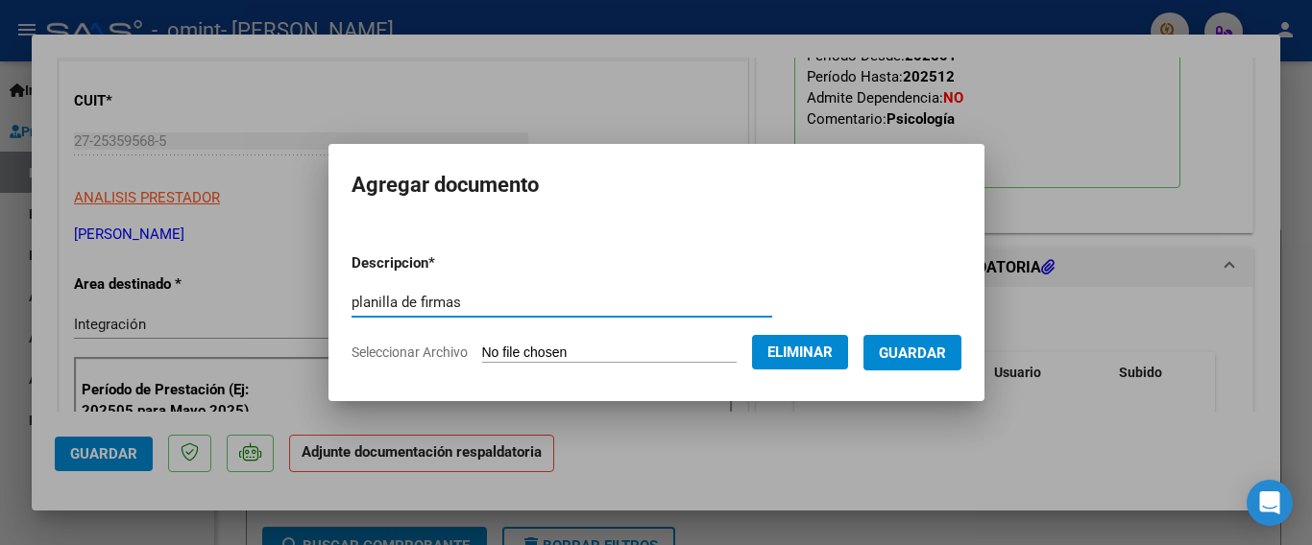
type input "planilla de firmas"
click at [895, 358] on span "Guardar" at bounding box center [912, 353] width 67 height 17
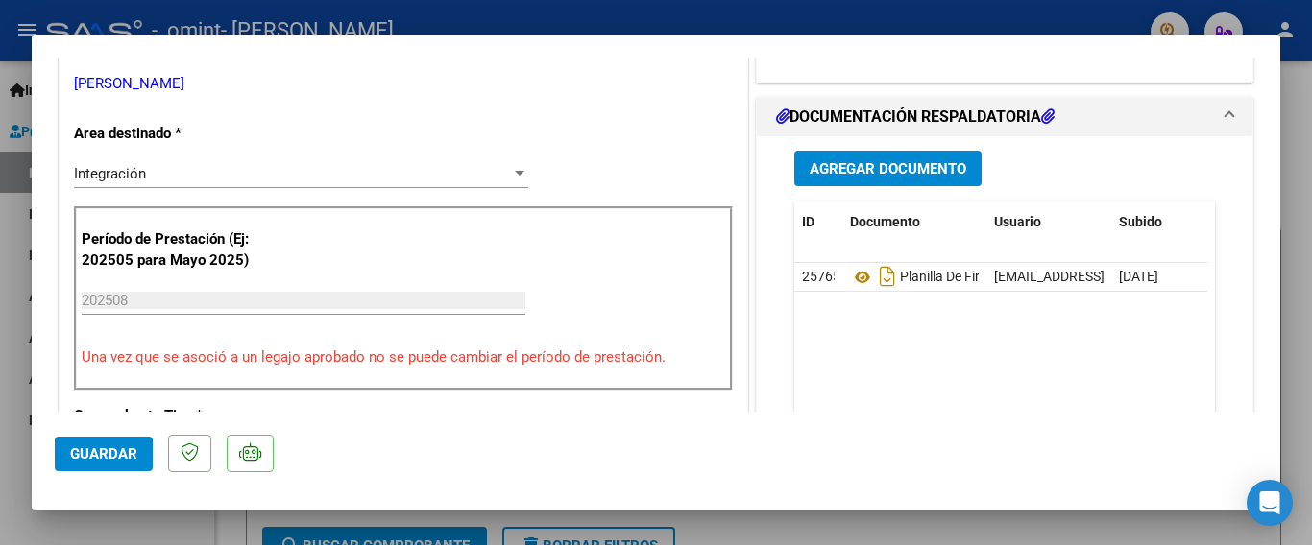
scroll to position [405, 0]
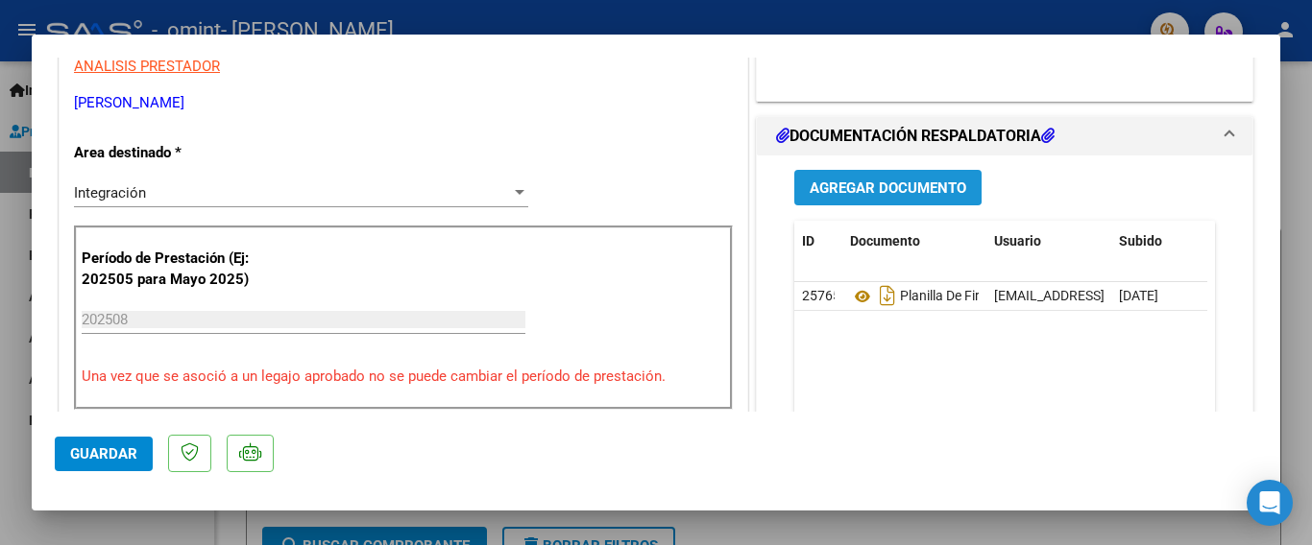
click at [859, 186] on span "Agregar Documento" at bounding box center [888, 188] width 157 height 17
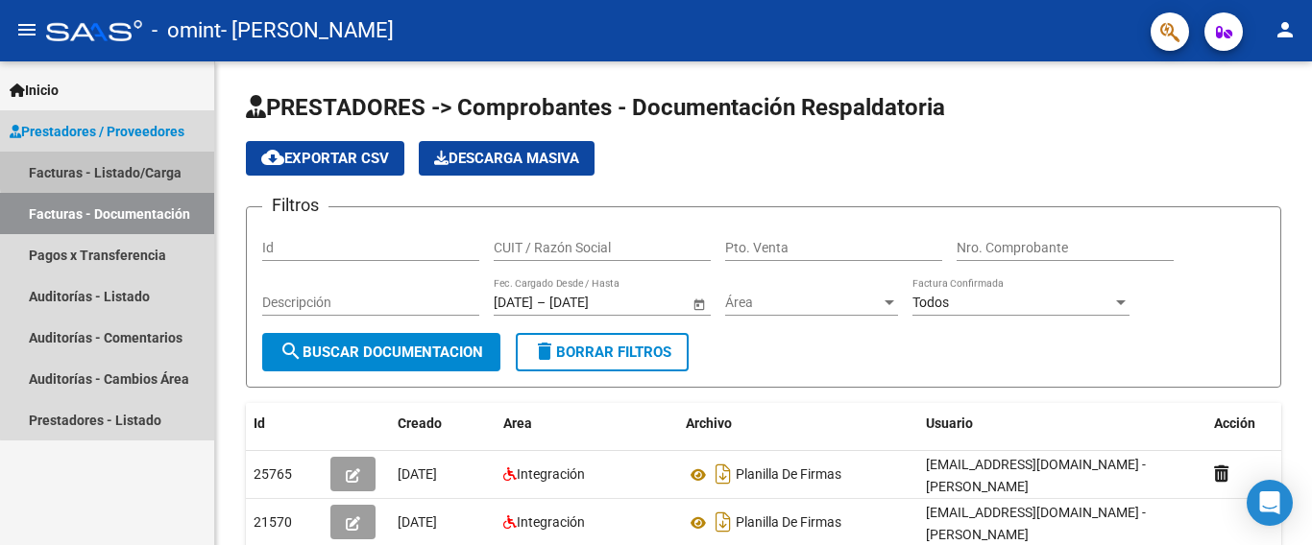
click at [140, 167] on link "Facturas - Listado/Carga" at bounding box center [107, 172] width 214 height 41
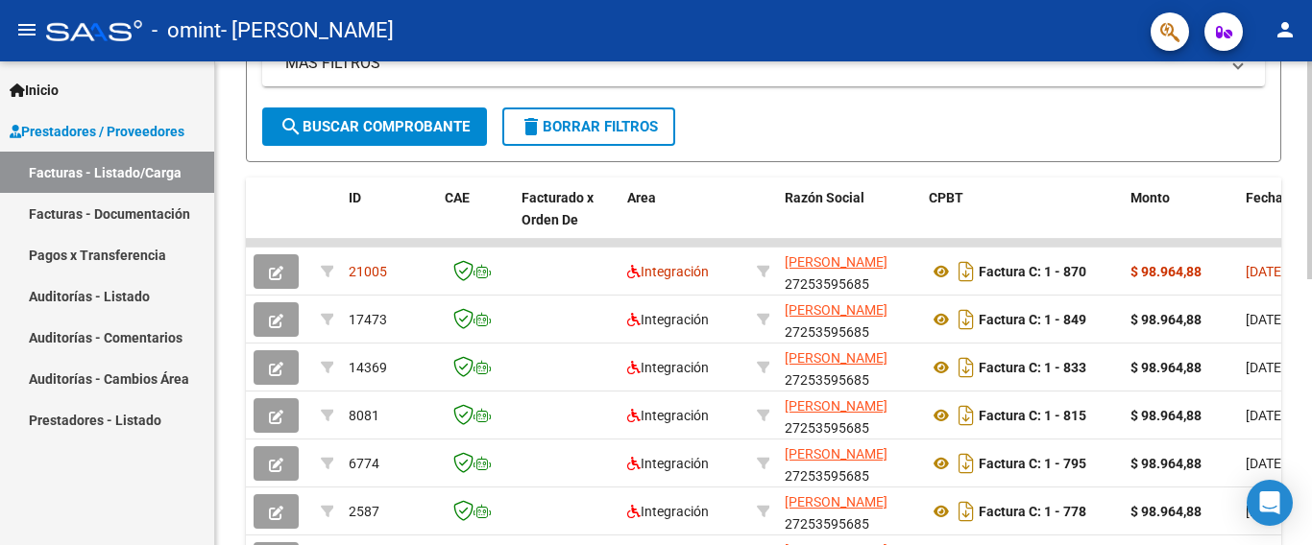
scroll to position [514, 0]
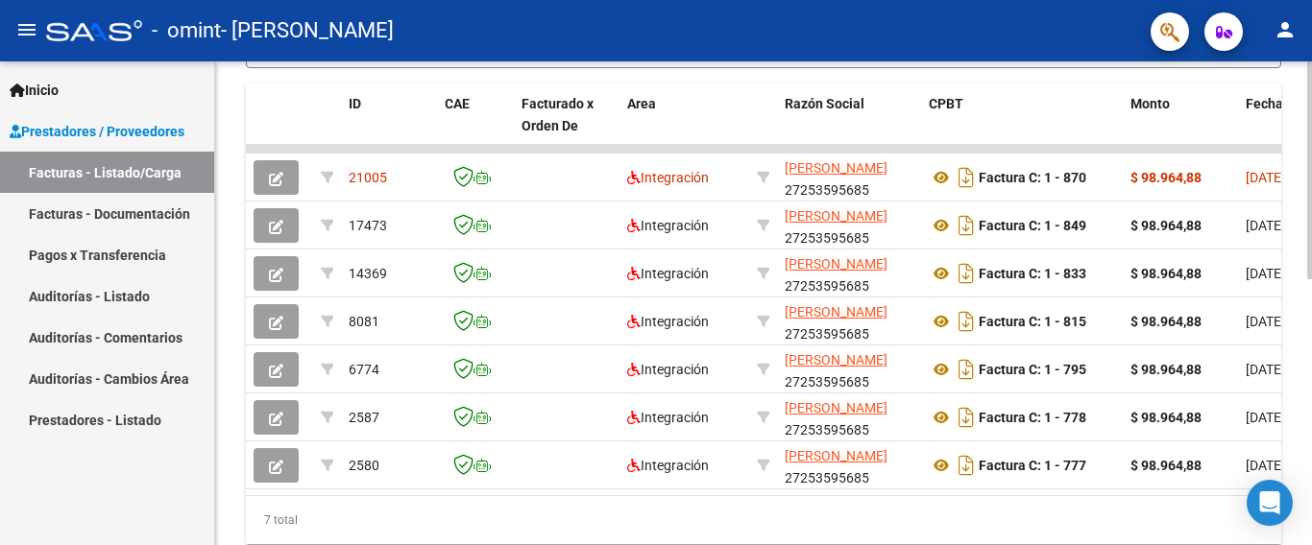
click at [1311, 279] on div at bounding box center [1309, 170] width 5 height 218
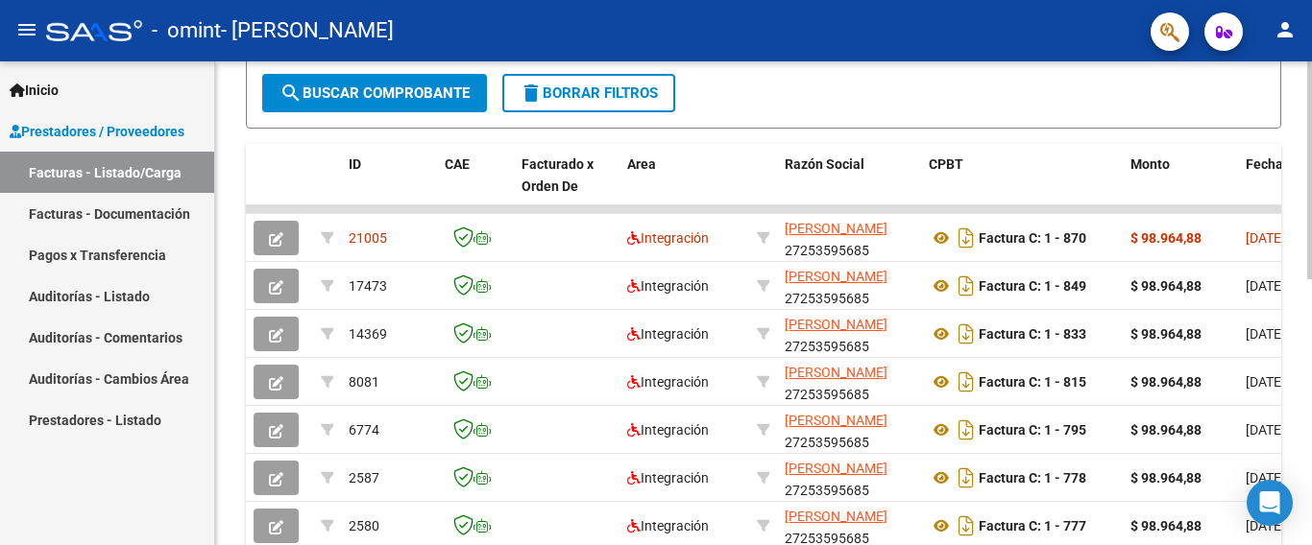
scroll to position [439, 0]
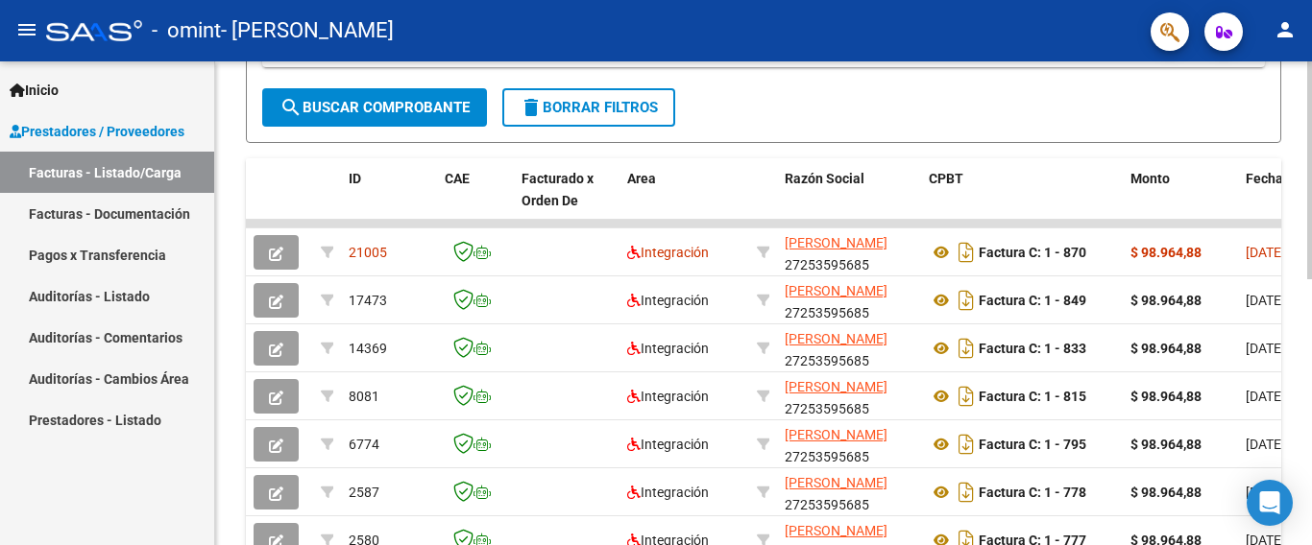
click at [1311, 259] on div at bounding box center [1309, 170] width 5 height 218
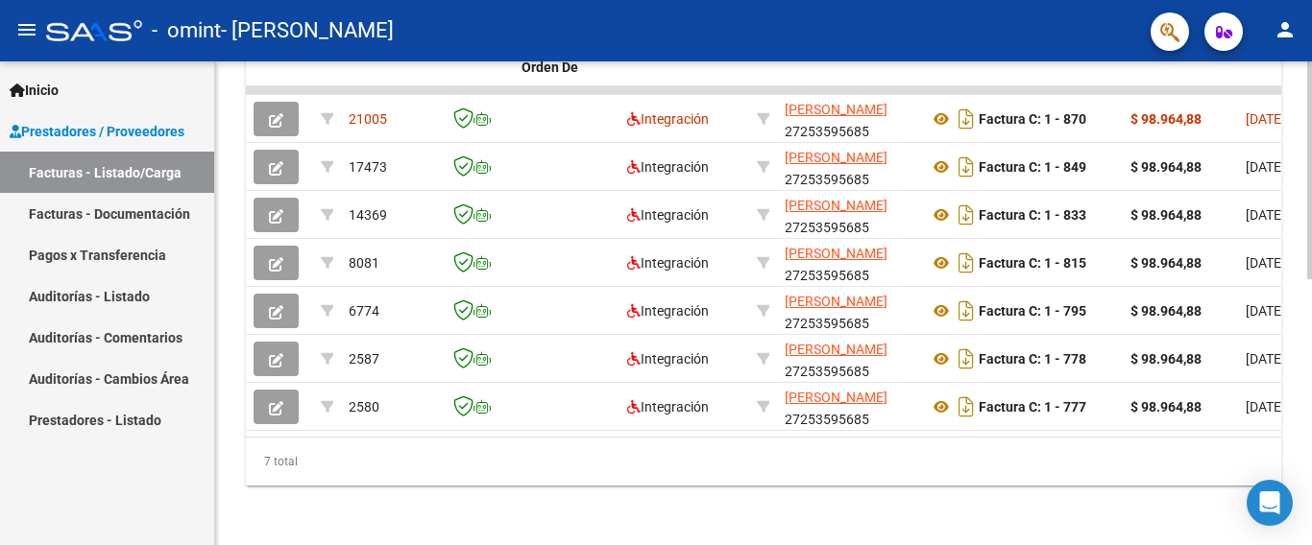
scroll to position [591, 0]
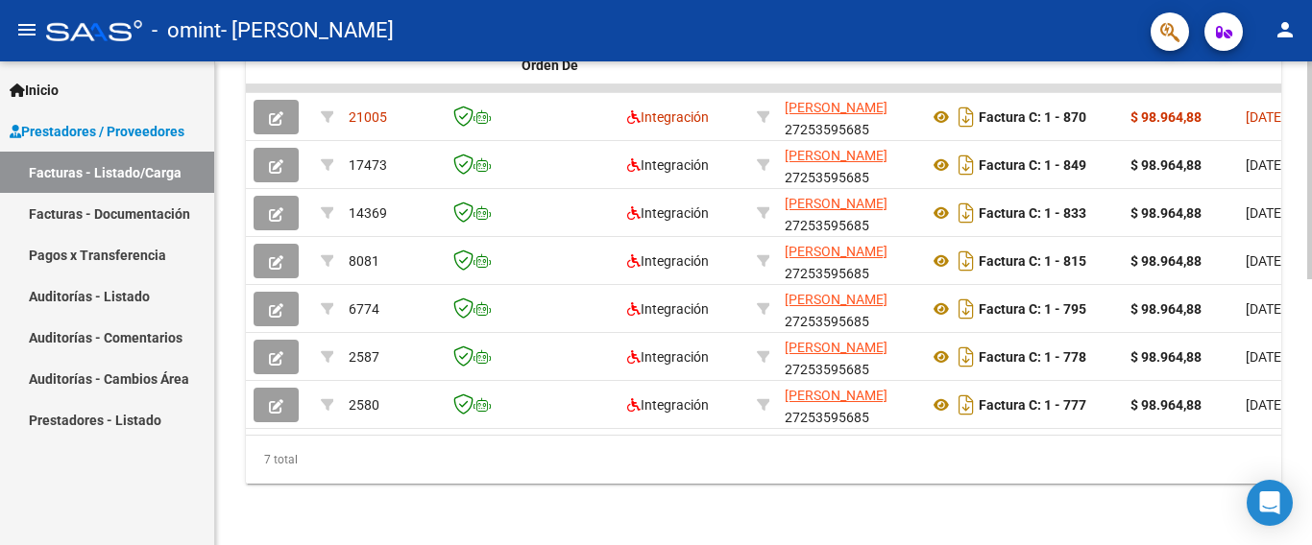
click at [1311, 279] on div at bounding box center [1309, 170] width 5 height 218
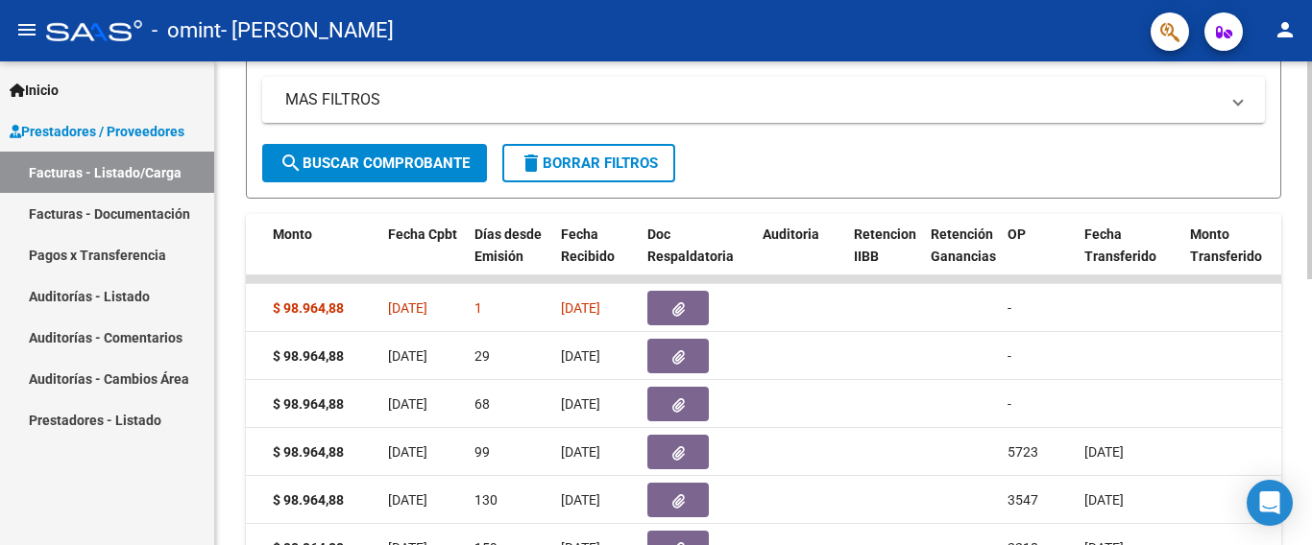
scroll to position [376, 0]
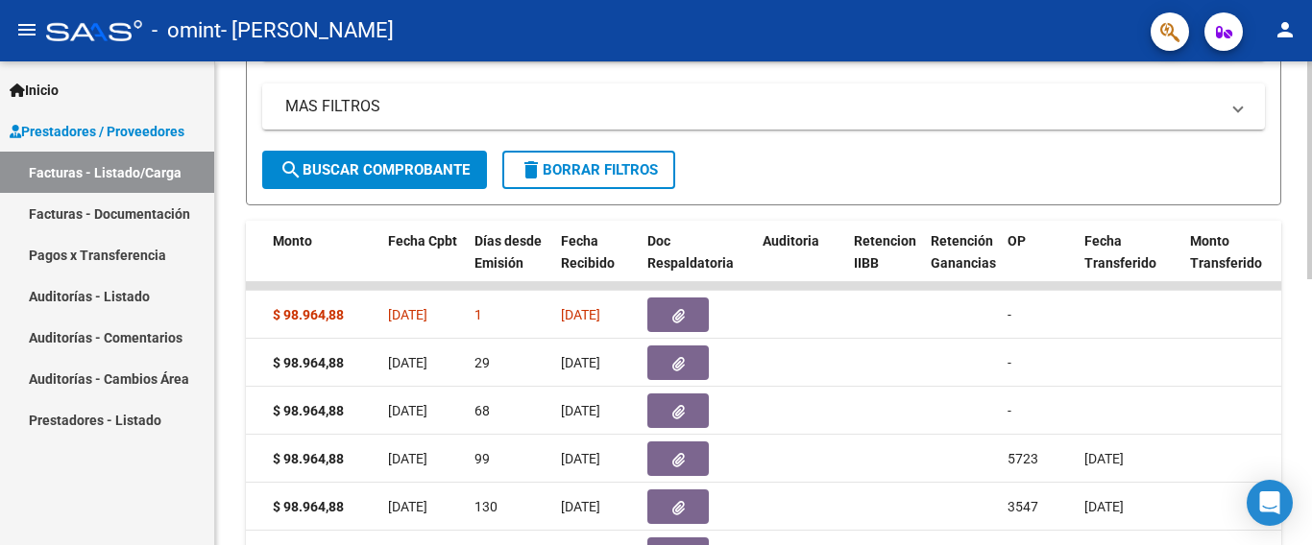
click at [1304, 314] on div "Video tutorial PRESTADORES -> Listado de CPBTs Emitidos por Prestadores / Prove…" at bounding box center [766, 214] width 1102 height 1058
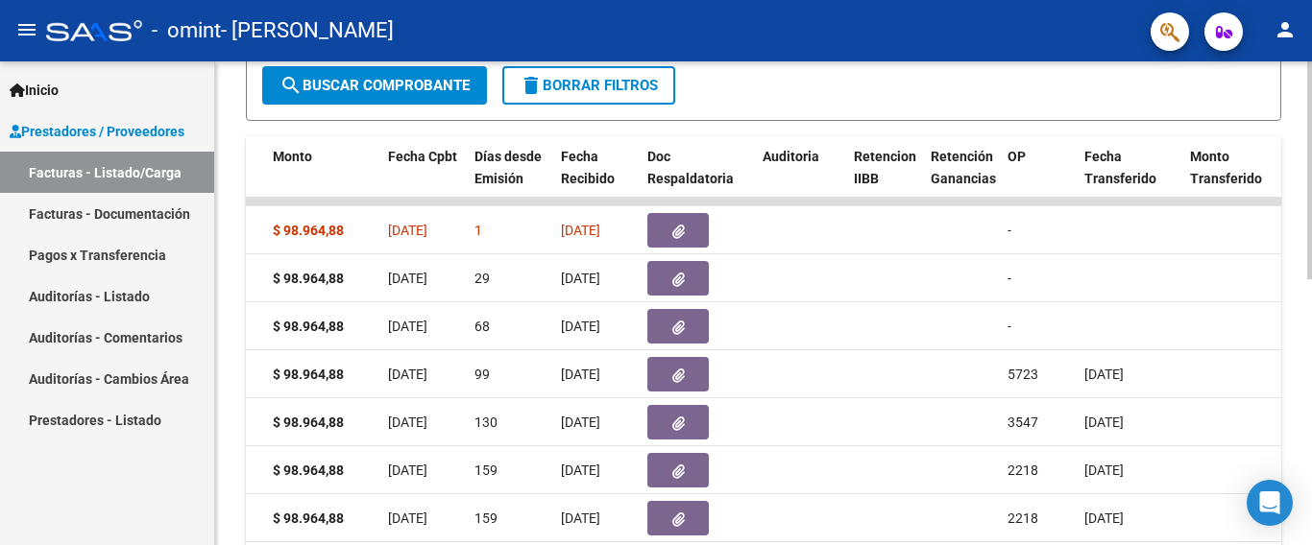
scroll to position [470, 0]
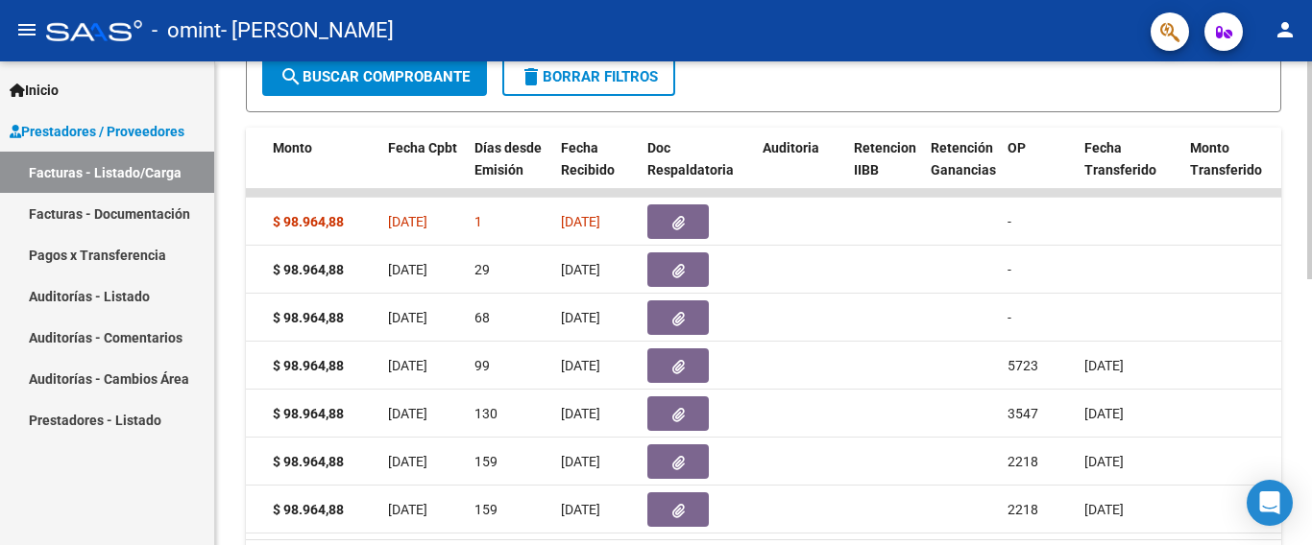
click at [1311, 279] on div at bounding box center [1309, 170] width 5 height 218
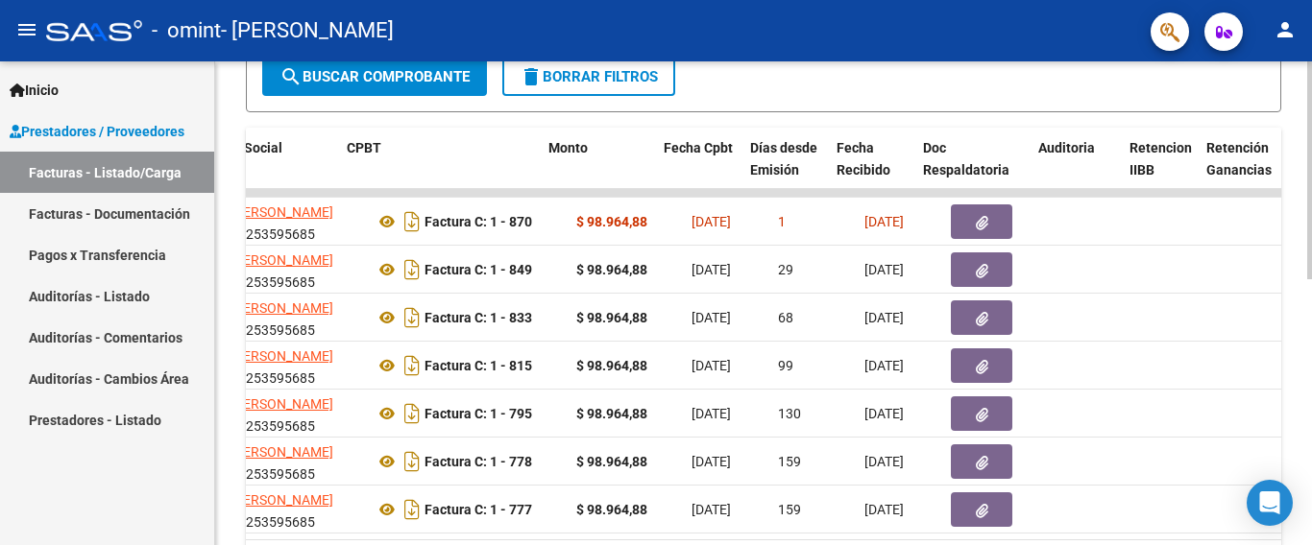
scroll to position [0, 392]
